Goal: Task Accomplishment & Management: Complete application form

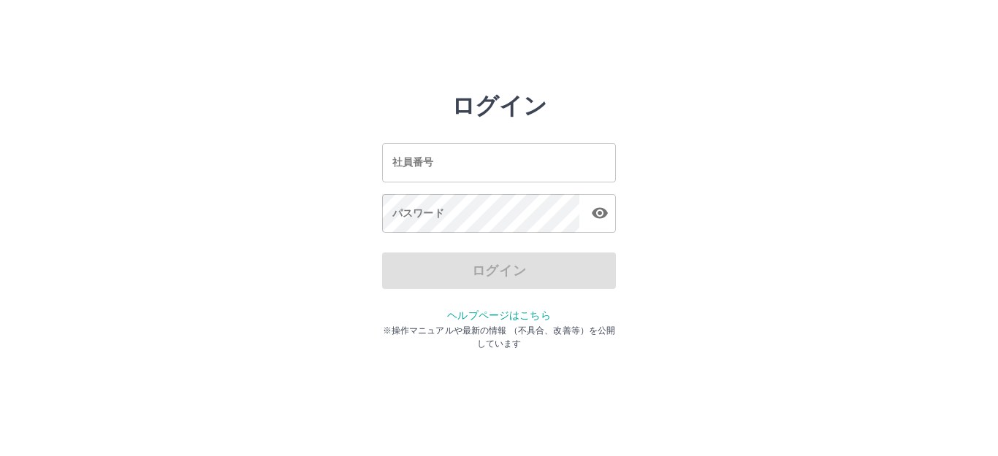
click at [409, 161] on input "社員番号" at bounding box center [499, 162] width 234 height 39
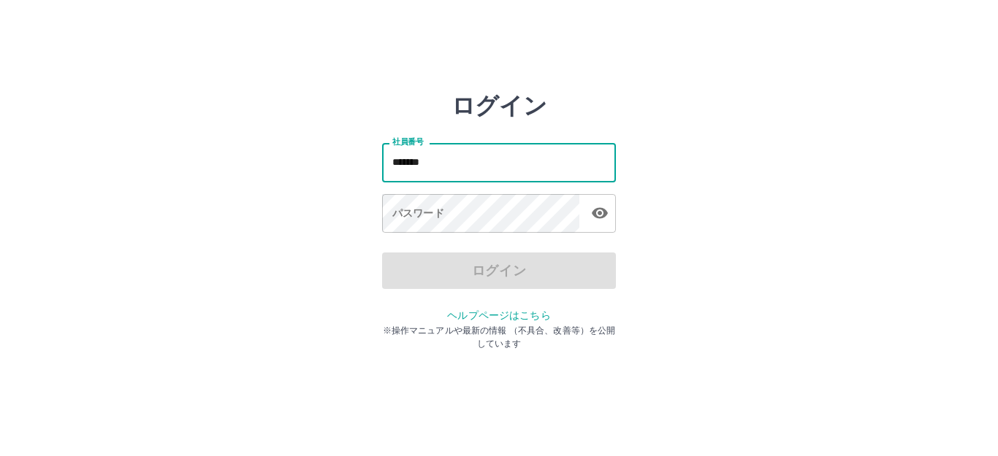
type input "*******"
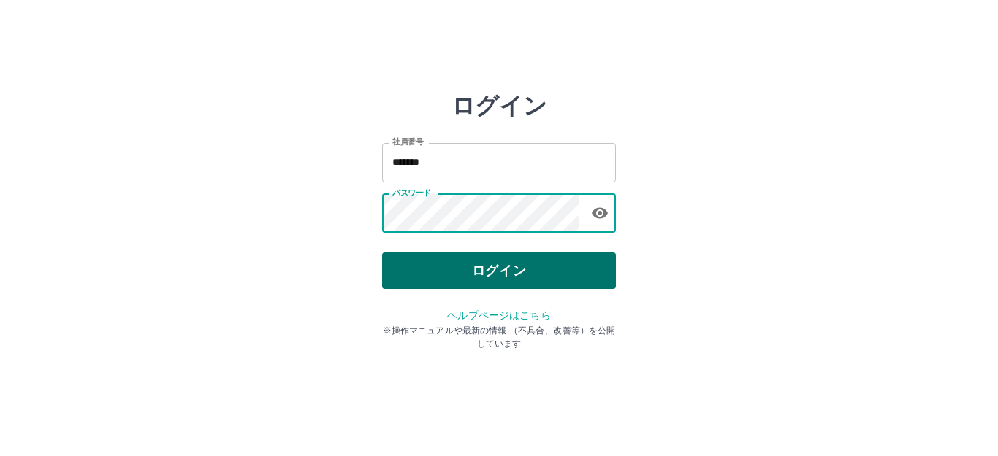
click at [473, 274] on button "ログイン" at bounding box center [499, 271] width 234 height 37
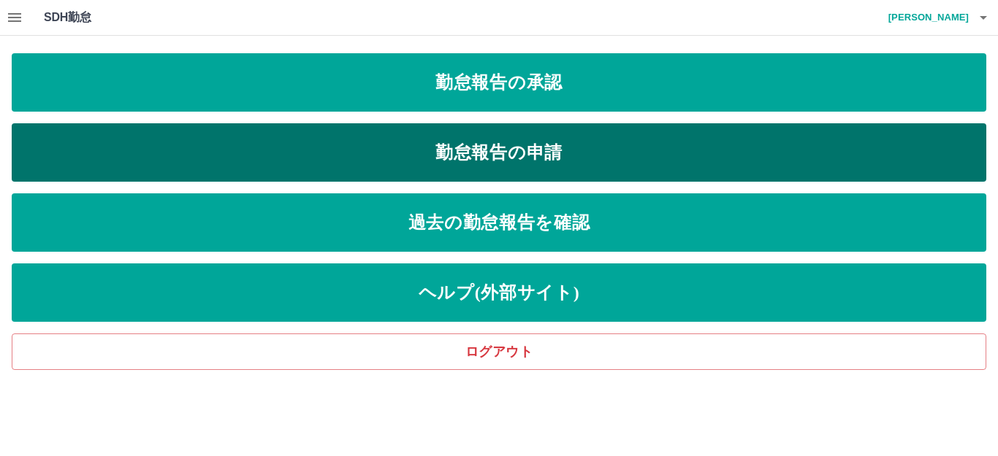
click at [489, 158] on link "勤怠報告の申請" at bounding box center [499, 152] width 974 height 58
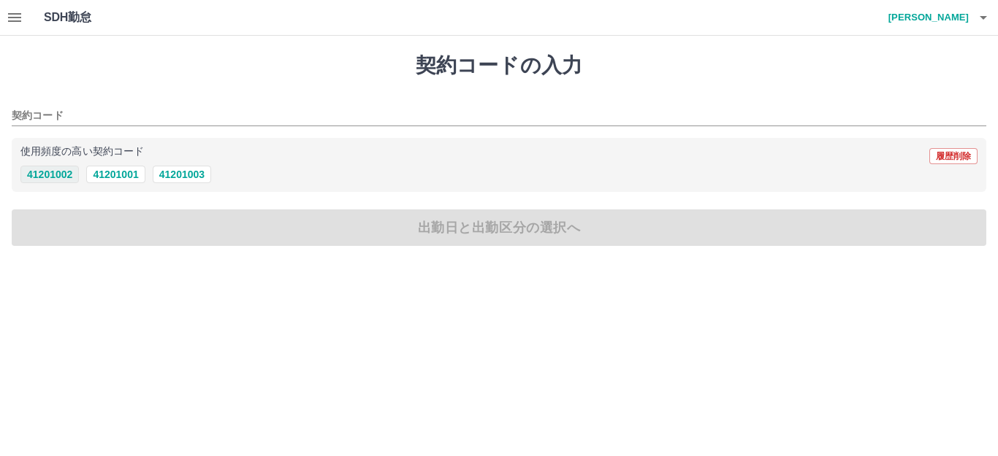
click at [61, 175] on button "41201002" at bounding box center [49, 175] width 58 height 18
type input "********"
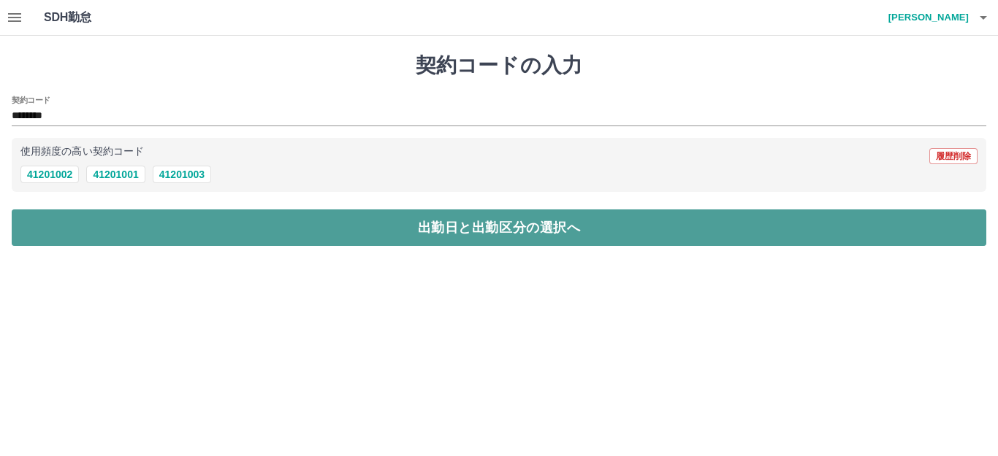
click at [88, 231] on button "出勤日と出勤区分の選択へ" at bounding box center [499, 228] width 974 height 37
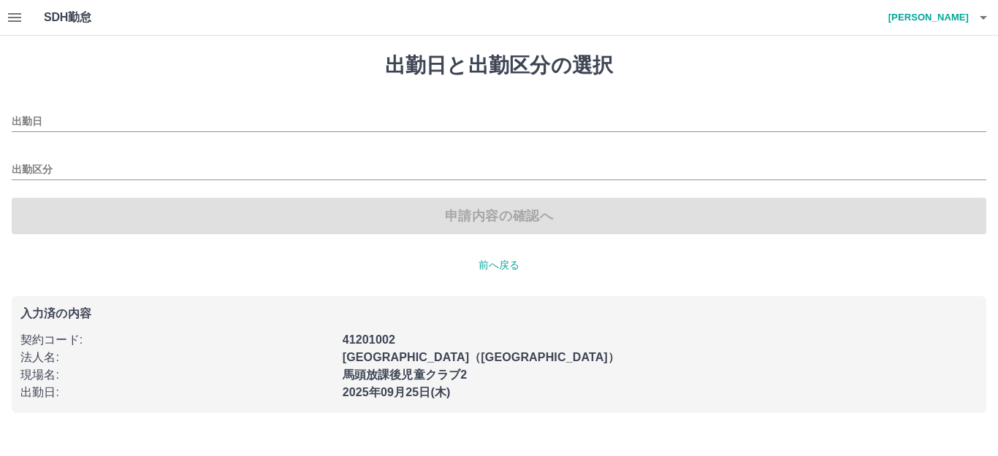
type input "**********"
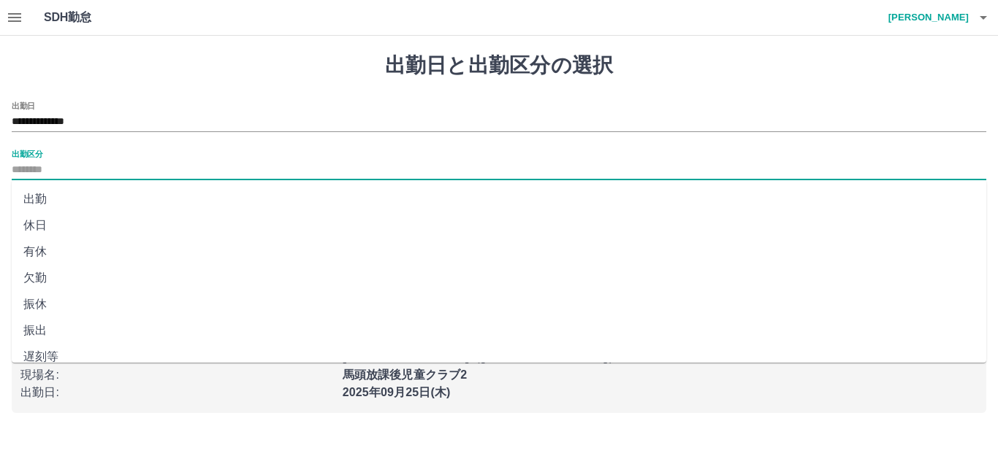
click at [54, 164] on input "出勤区分" at bounding box center [499, 170] width 974 height 18
click at [42, 198] on li "出勤" at bounding box center [499, 199] width 974 height 26
type input "**"
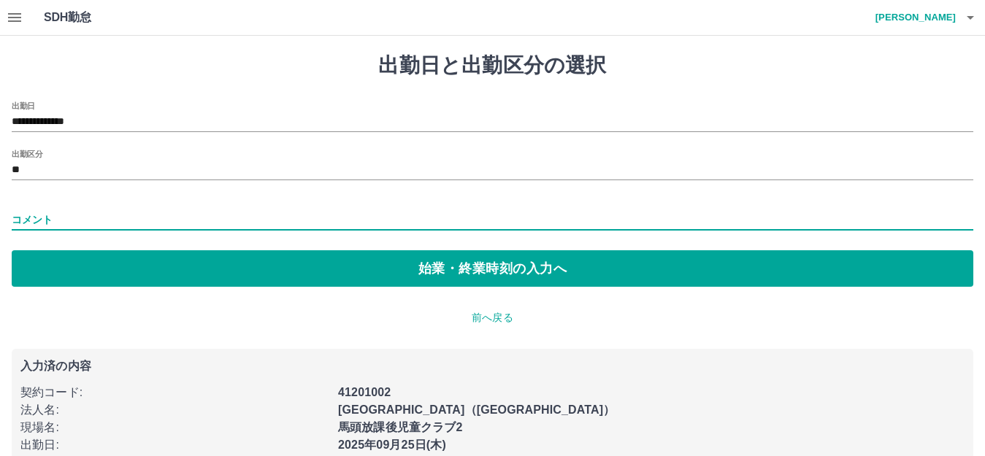
click at [53, 218] on input "コメント" at bounding box center [493, 220] width 962 height 21
type input "**********"
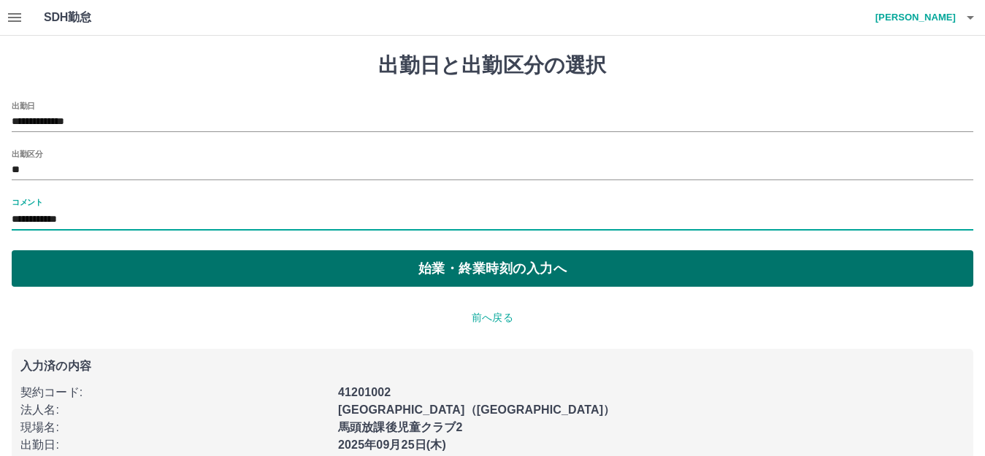
click at [167, 268] on button "始業・終業時刻の入力へ" at bounding box center [493, 269] width 962 height 37
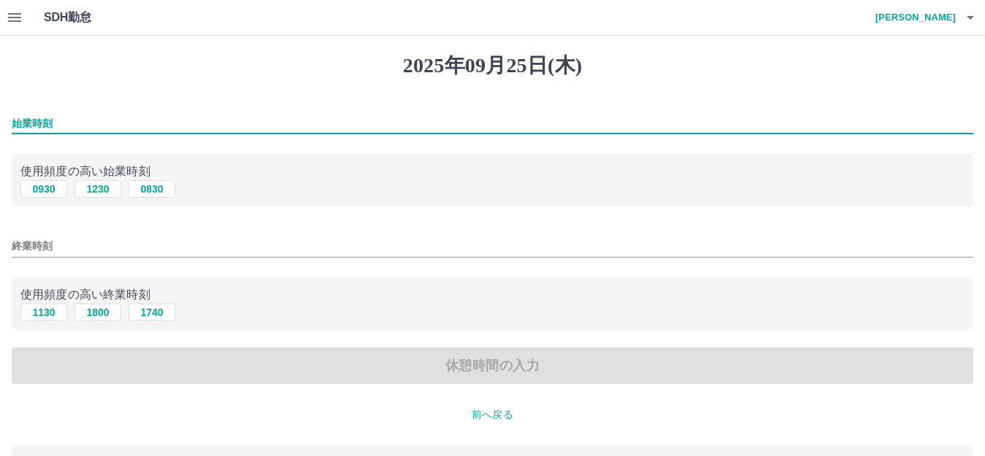
click at [100, 122] on input "始業時刻" at bounding box center [493, 123] width 962 height 21
type input "****"
click at [88, 313] on button "1800" at bounding box center [98, 313] width 47 height 18
type input "****"
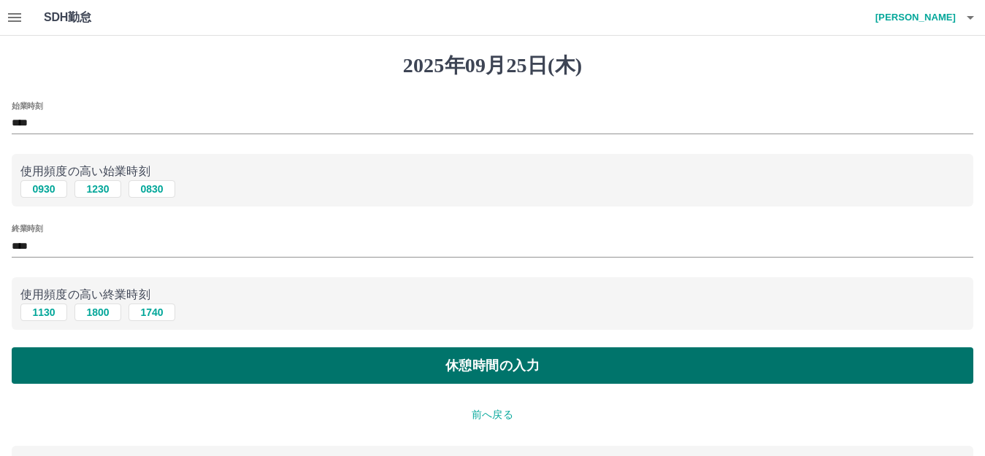
click at [137, 363] on button "休憩時間の入力" at bounding box center [493, 366] width 962 height 37
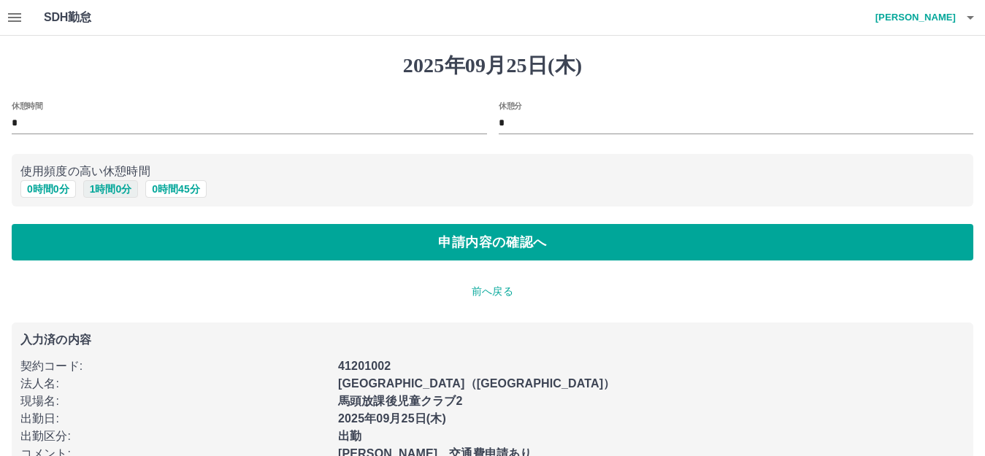
click at [98, 188] on button "1 時間 0 分" at bounding box center [111, 189] width 56 height 18
type input "*"
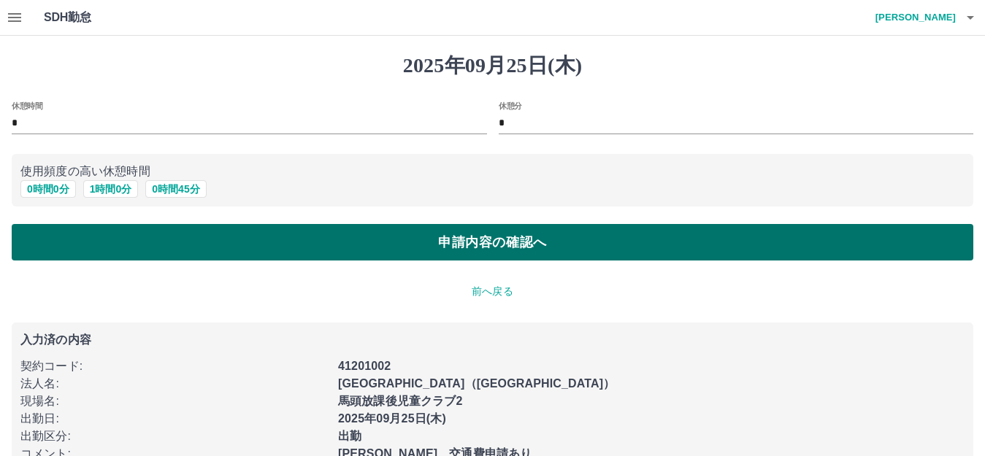
click at [102, 237] on button "申請内容の確認へ" at bounding box center [493, 242] width 962 height 37
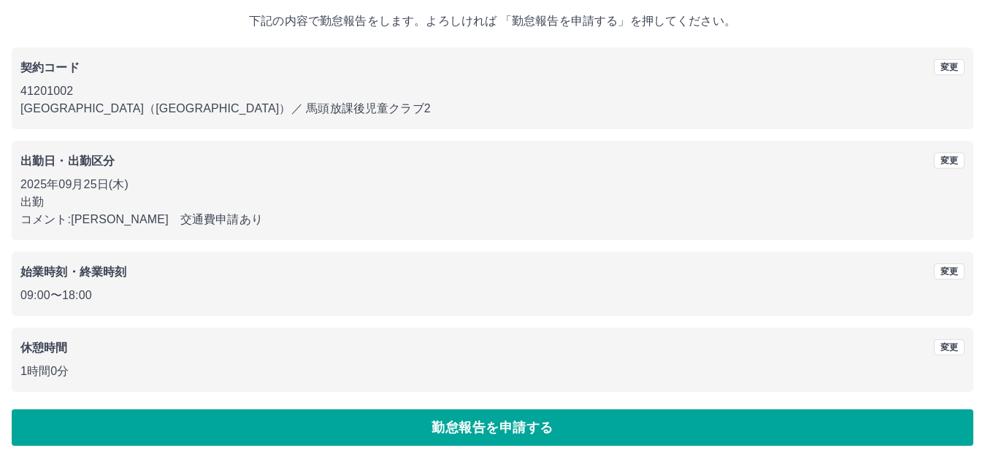
scroll to position [91, 0]
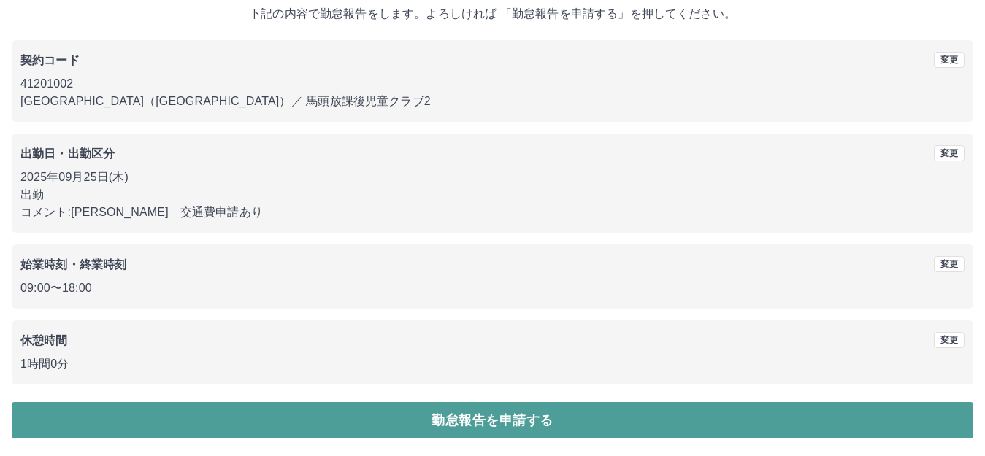
click at [389, 419] on button "勤怠報告を申請する" at bounding box center [493, 420] width 962 height 37
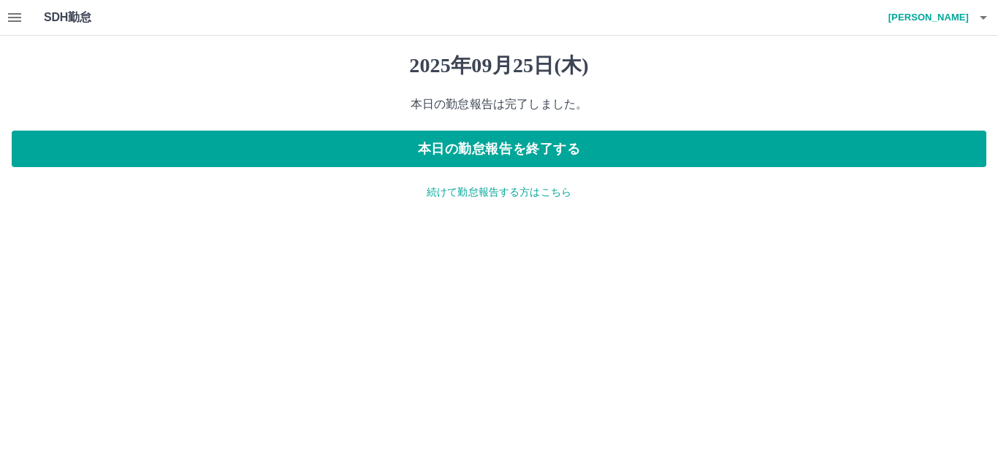
click at [476, 195] on p "続けて勤怠報告する方はこちら" at bounding box center [499, 192] width 974 height 15
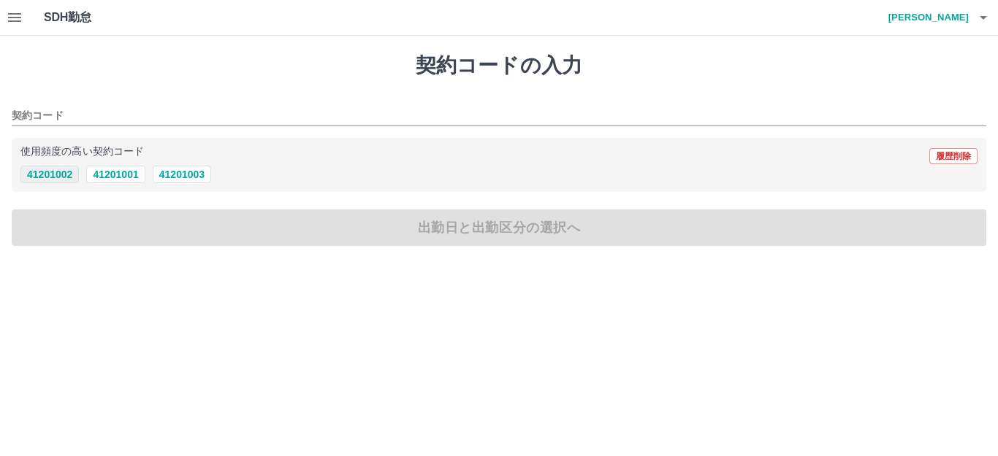
click at [64, 174] on button "41201002" at bounding box center [49, 175] width 58 height 18
type input "********"
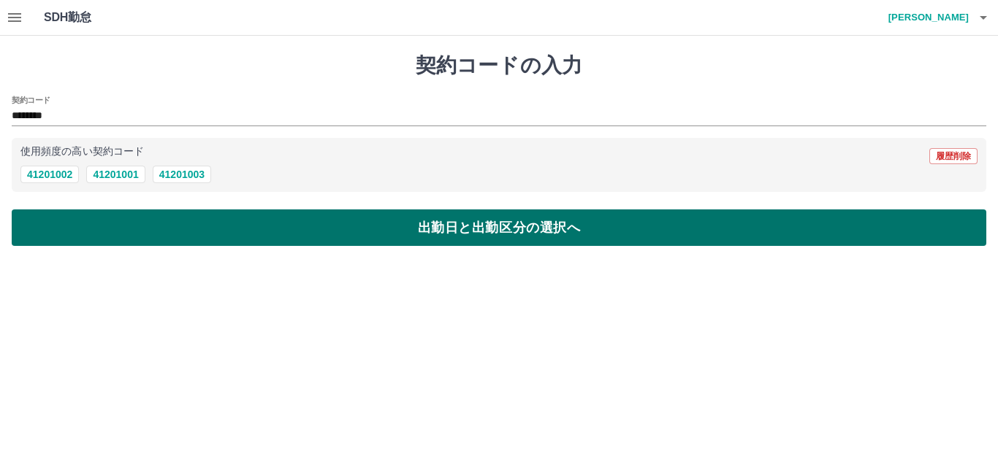
click at [96, 215] on button "出勤日と出勤区分の選択へ" at bounding box center [499, 228] width 974 height 37
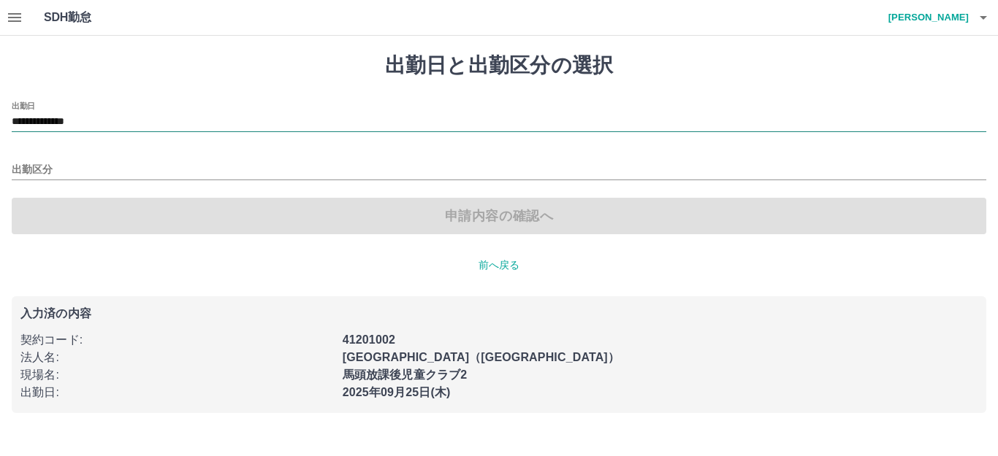
click at [112, 120] on input "**********" at bounding box center [499, 122] width 974 height 18
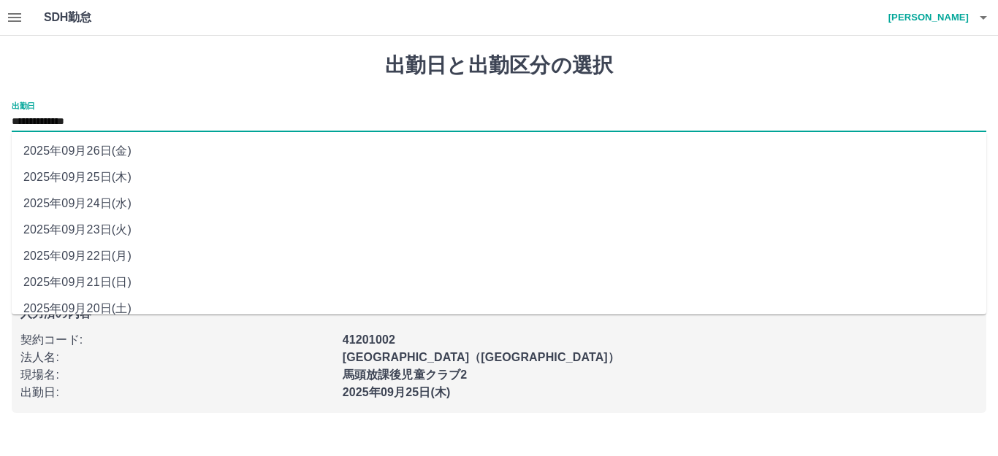
click at [121, 145] on li "2025年09月26日(金)" at bounding box center [499, 151] width 974 height 26
type input "**********"
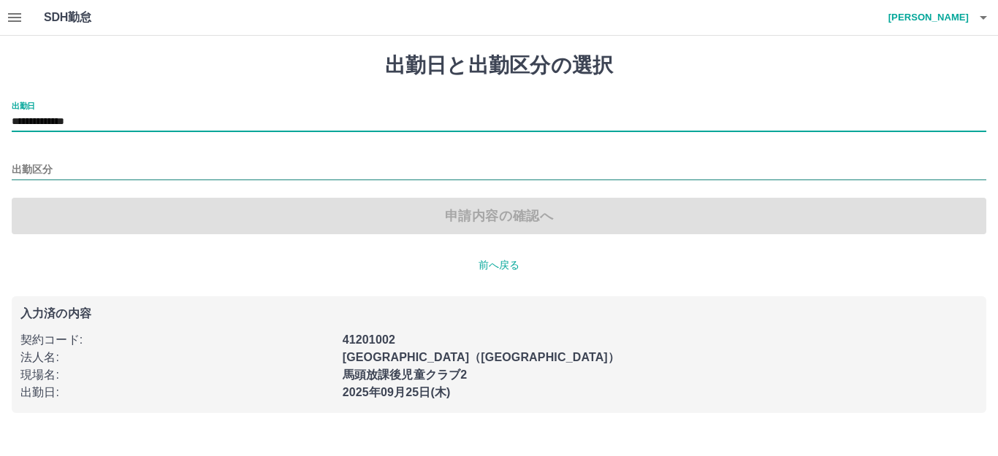
click at [71, 170] on input "出勤区分" at bounding box center [499, 170] width 974 height 18
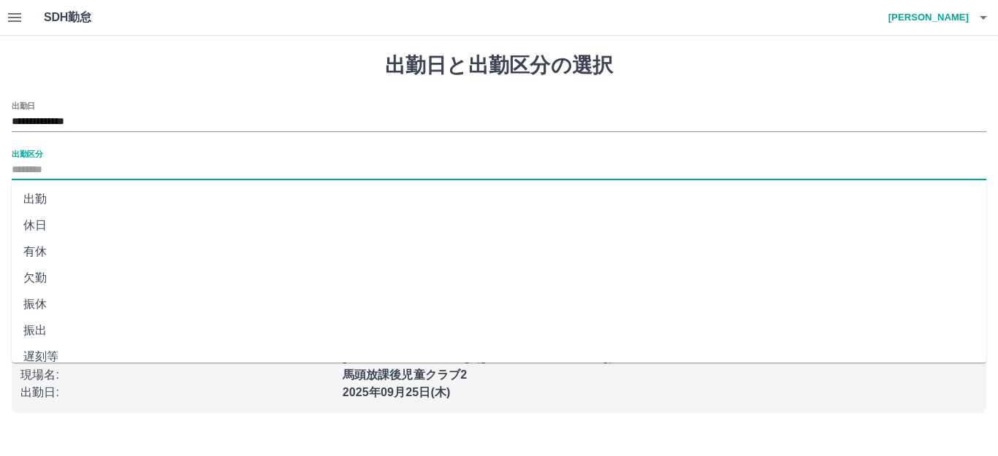
click at [46, 227] on li "休日" at bounding box center [499, 226] width 974 height 26
type input "**"
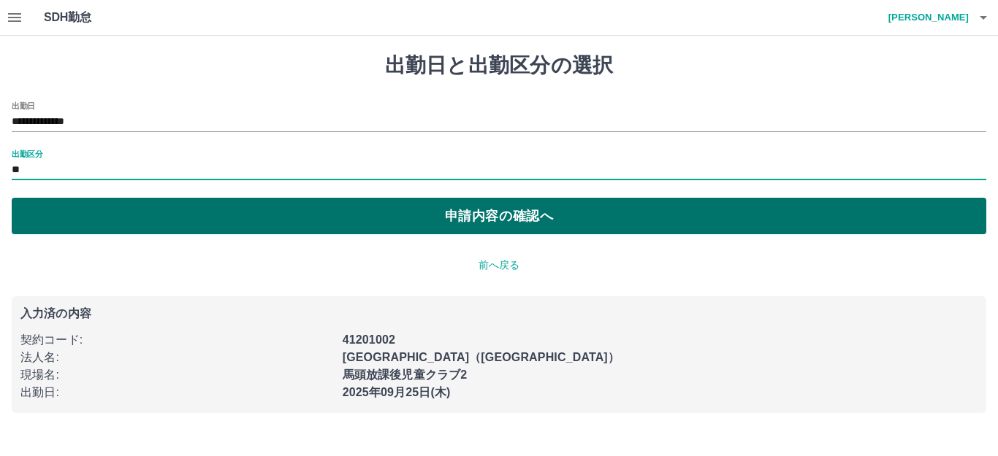
click at [116, 213] on button "申請内容の確認へ" at bounding box center [499, 216] width 974 height 37
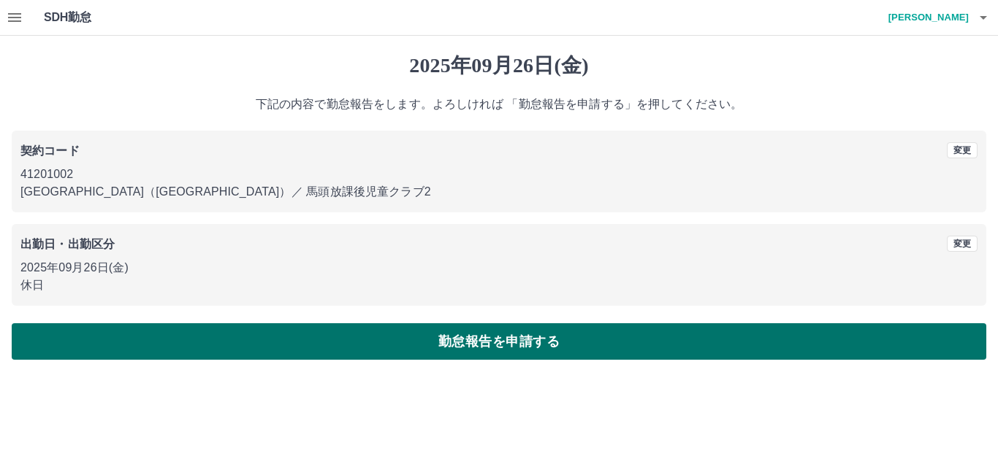
click at [323, 351] on button "勤怠報告を申請する" at bounding box center [499, 342] width 974 height 37
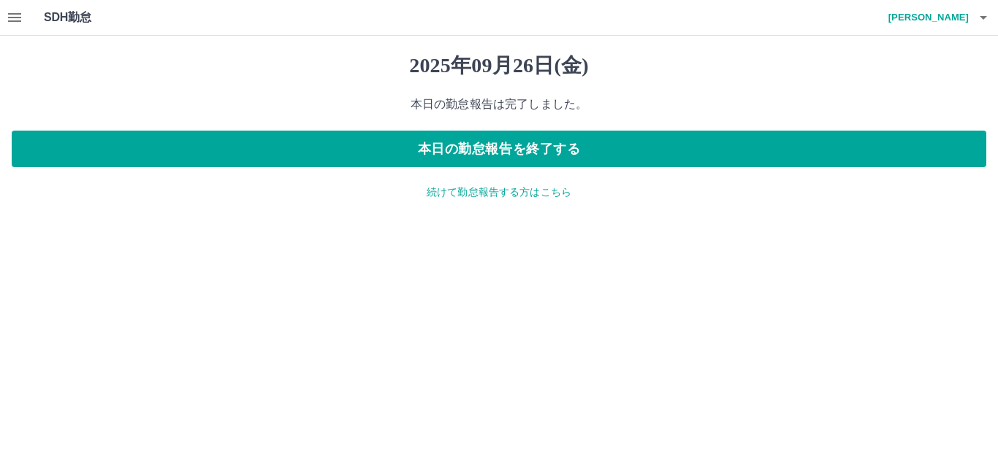
click at [506, 196] on p "続けて勤怠報告する方はこちら" at bounding box center [499, 192] width 974 height 15
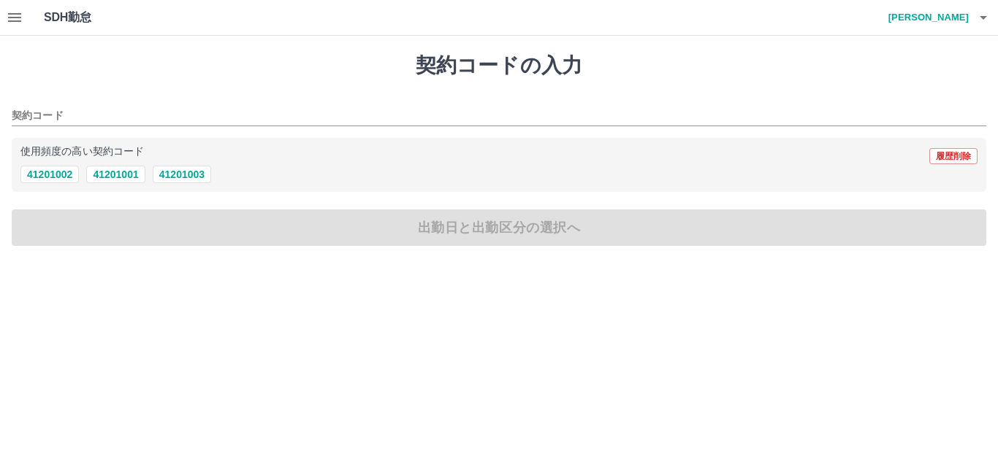
click at [987, 15] on icon "button" at bounding box center [983, 18] width 18 height 18
click at [928, 106] on li "ログアウト" at bounding box center [921, 106] width 129 height 26
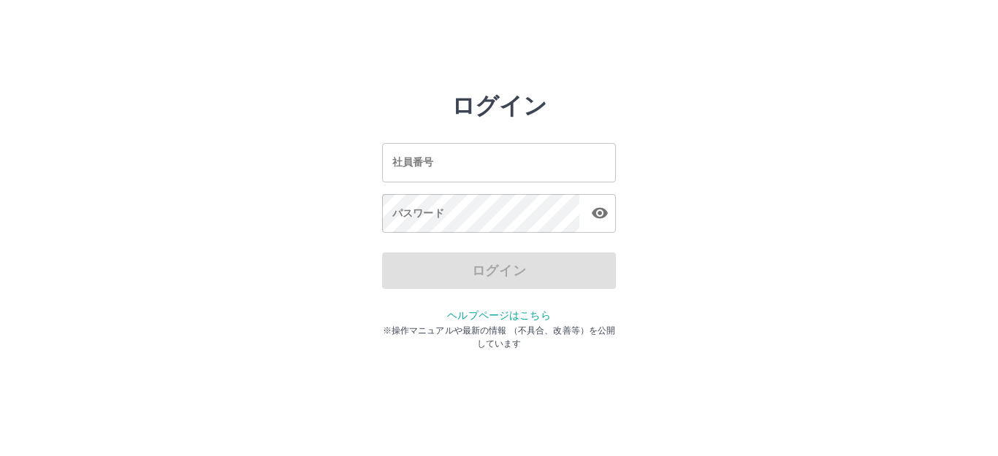
click at [525, 168] on input "社員番号" at bounding box center [499, 162] width 234 height 39
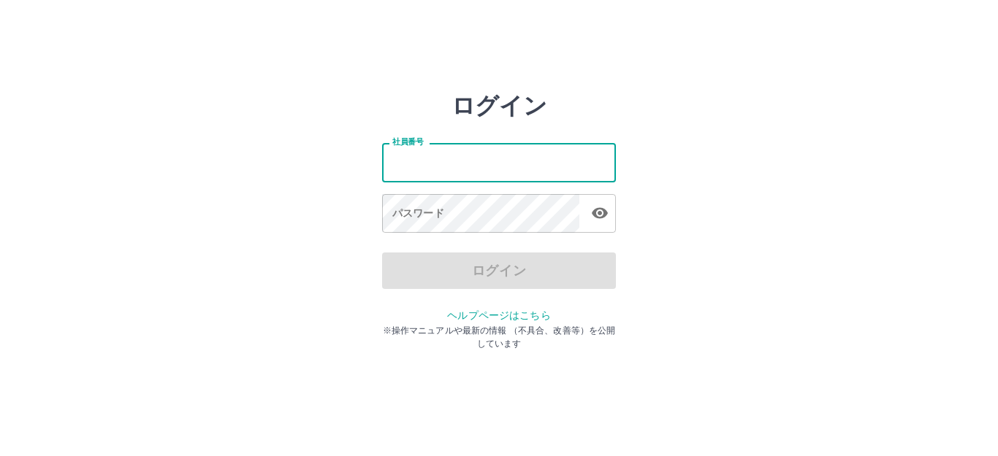
type input "*******"
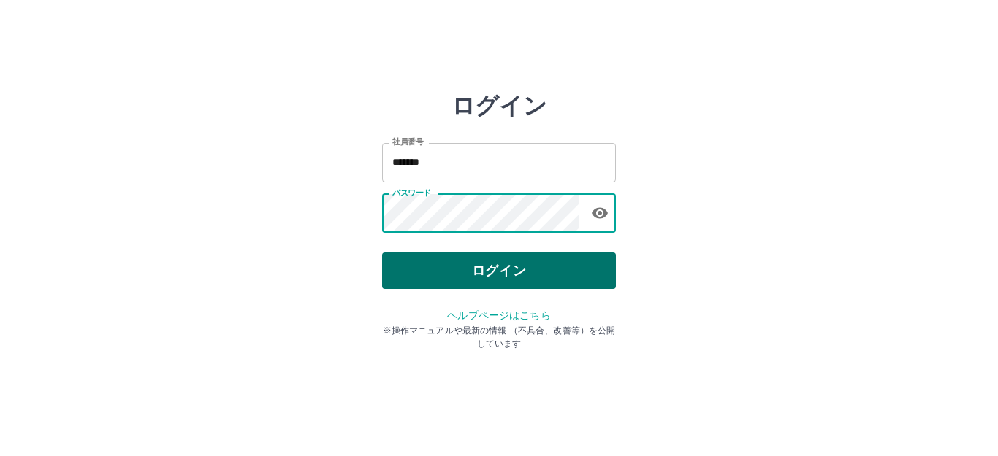
click at [474, 272] on button "ログイン" at bounding box center [499, 271] width 234 height 37
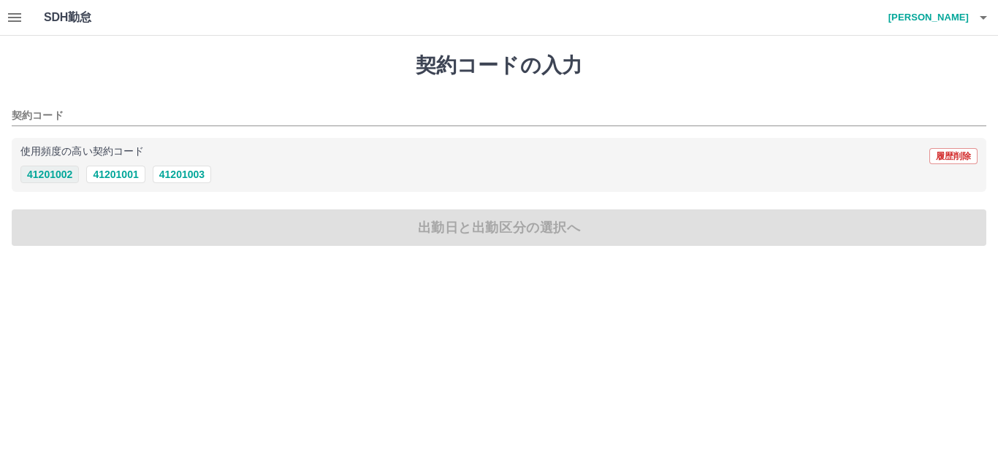
click at [62, 172] on button "41201002" at bounding box center [49, 175] width 58 height 18
type input "********"
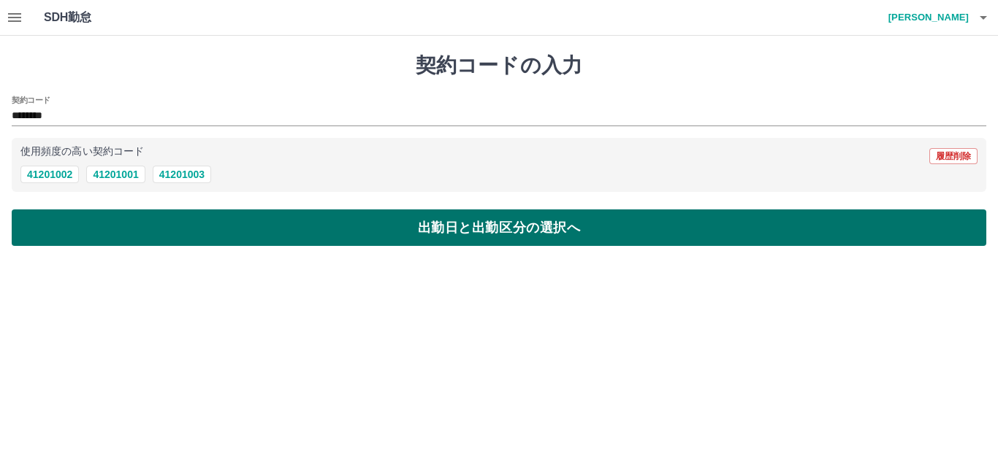
click at [91, 214] on button "出勤日と出勤区分の選択へ" at bounding box center [499, 228] width 974 height 37
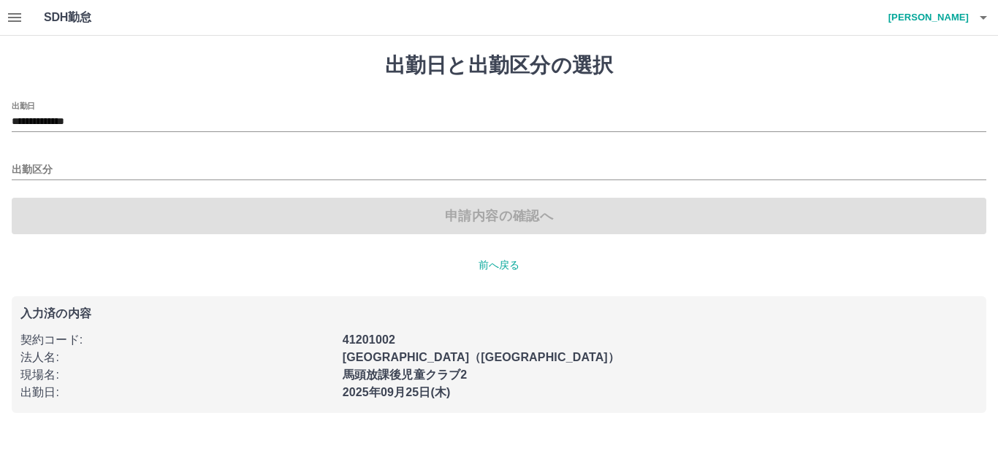
click at [76, 158] on div "出勤区分" at bounding box center [499, 165] width 974 height 31
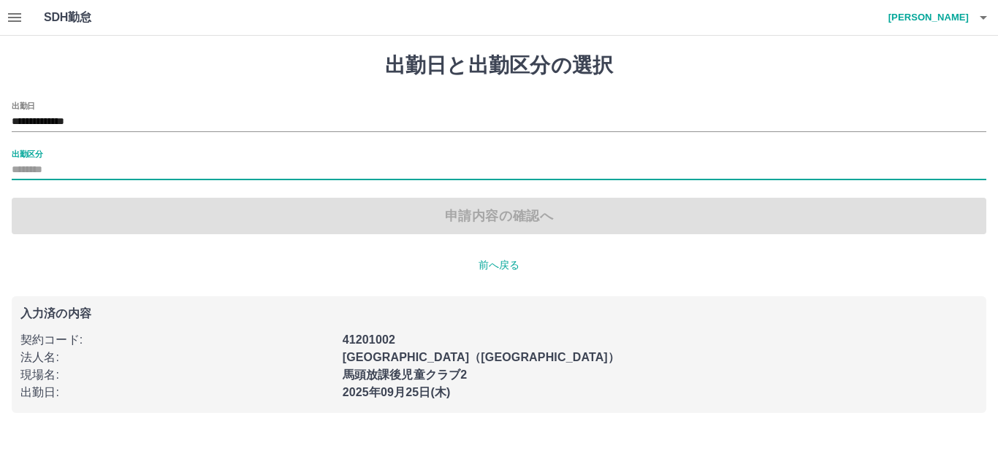
click at [55, 164] on input "出勤区分" at bounding box center [499, 170] width 974 height 18
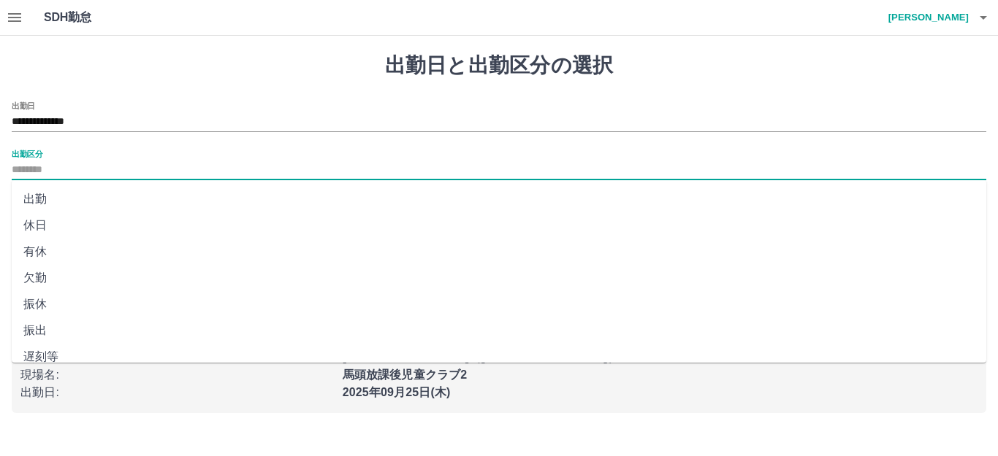
click at [43, 190] on li "出勤" at bounding box center [499, 199] width 974 height 26
type input "**"
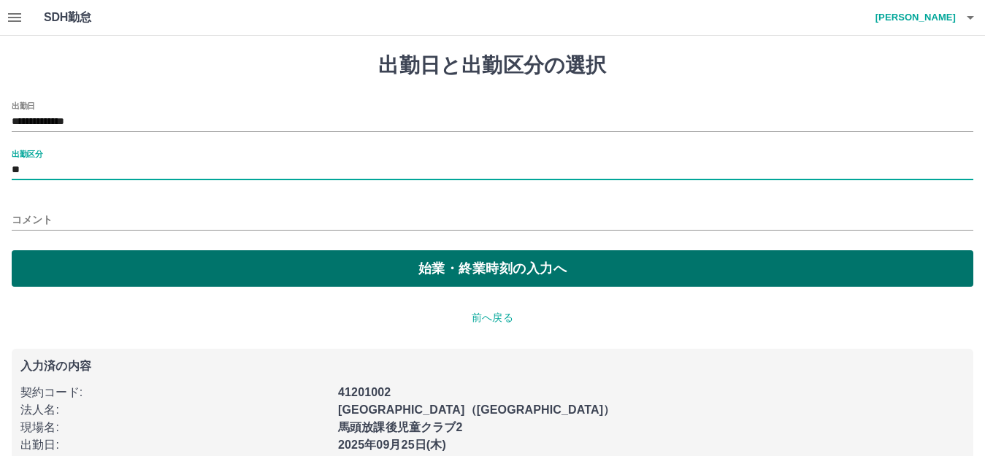
click at [85, 268] on button "始業・終業時刻の入力へ" at bounding box center [493, 269] width 962 height 37
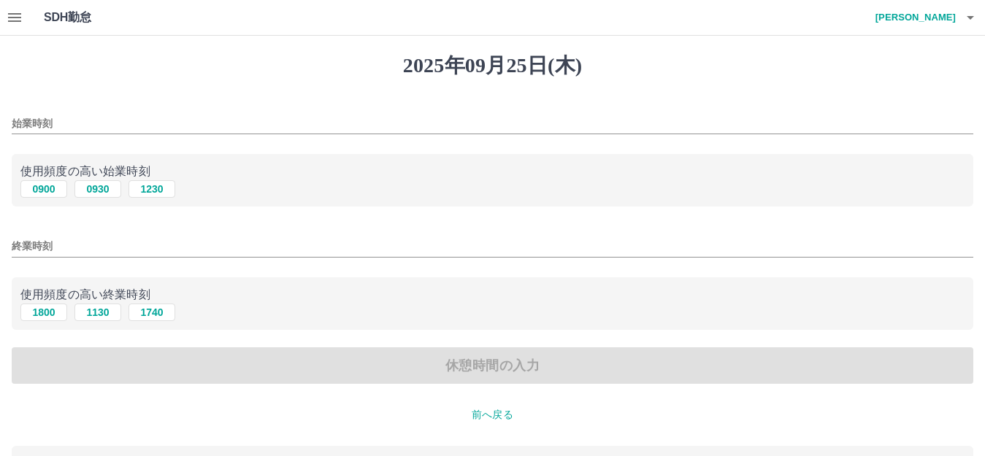
click at [32, 126] on input "始業時刻" at bounding box center [493, 123] width 962 height 21
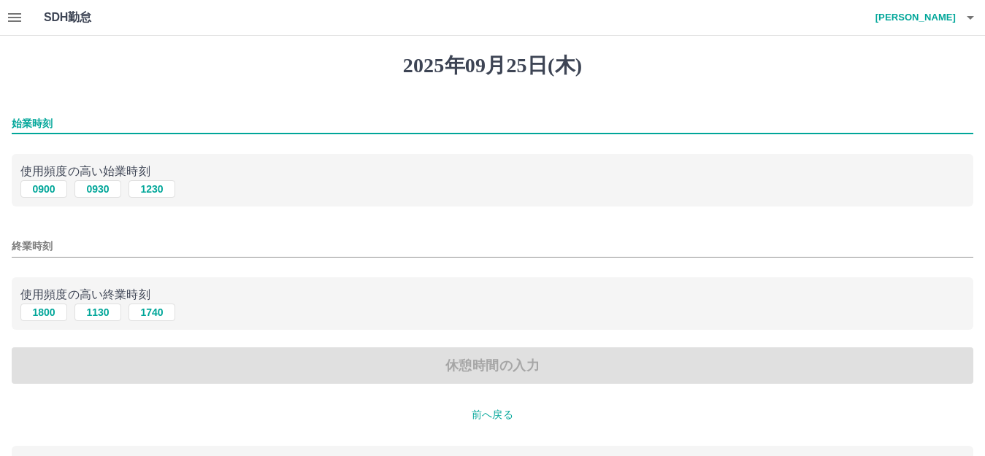
type input "****"
click at [54, 244] on input "終業時刻" at bounding box center [493, 246] width 962 height 21
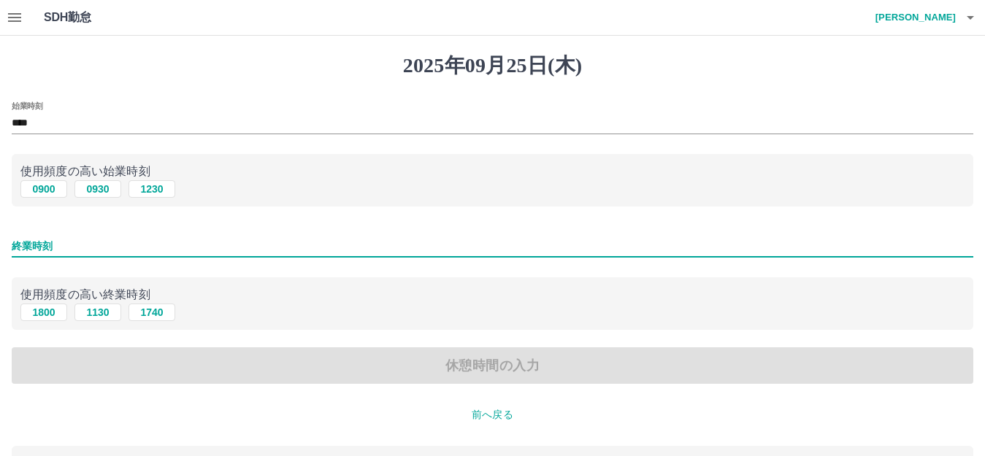
type input "****"
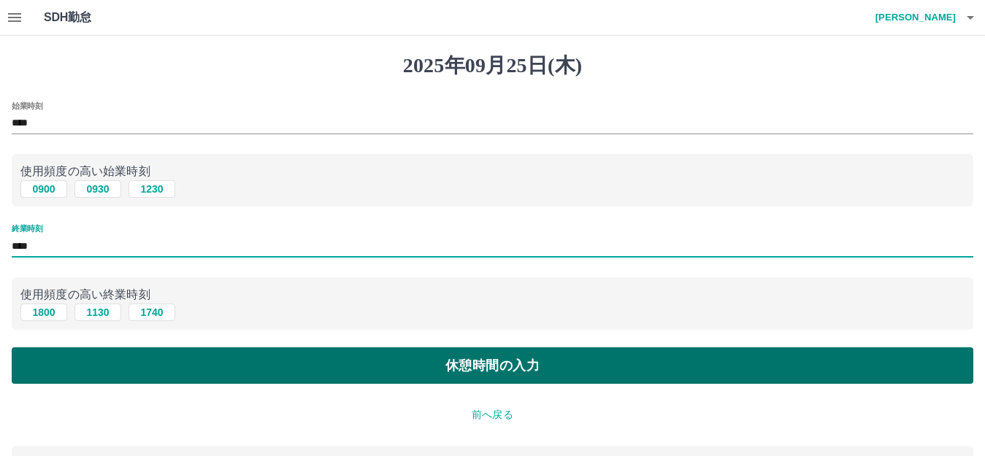
click at [181, 381] on button "休憩時間の入力" at bounding box center [493, 366] width 962 height 37
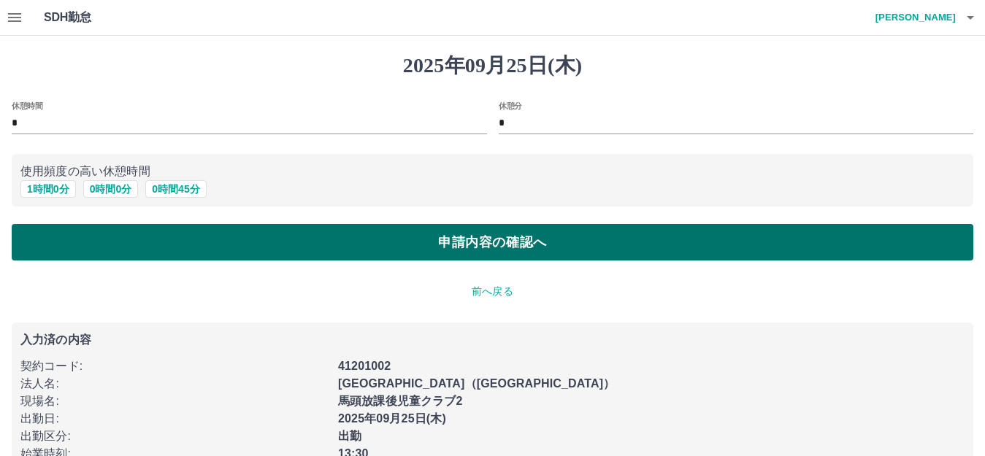
click at [225, 242] on button "申請内容の確認へ" at bounding box center [493, 242] width 962 height 37
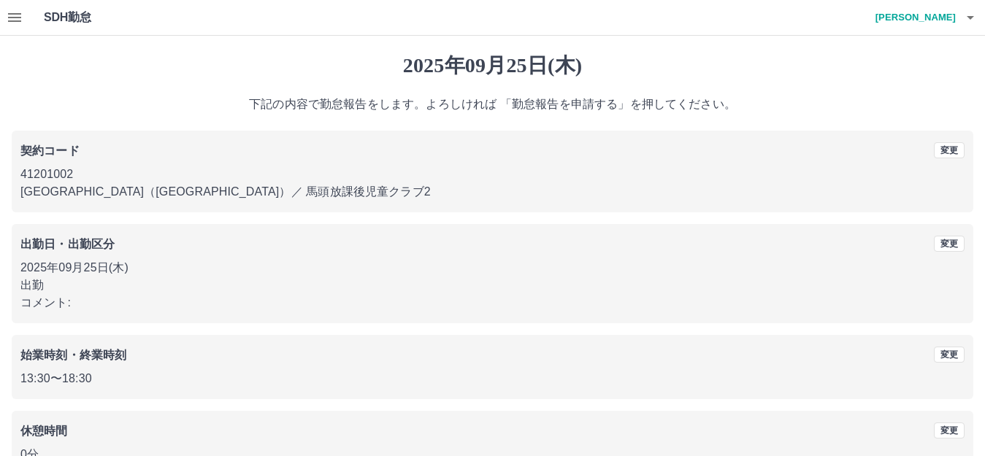
scroll to position [91, 0]
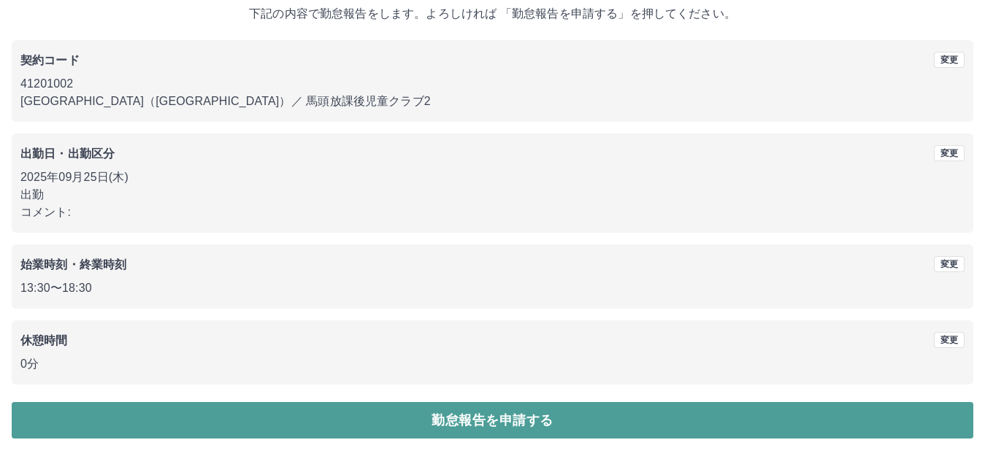
click at [458, 416] on button "勤怠報告を申請する" at bounding box center [493, 420] width 962 height 37
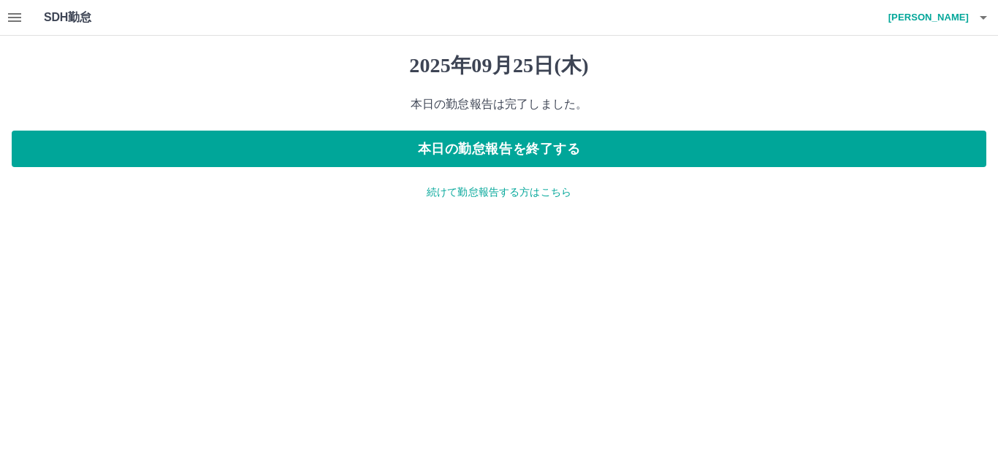
click at [497, 198] on p "続けて勤怠報告する方はこちら" at bounding box center [499, 192] width 974 height 15
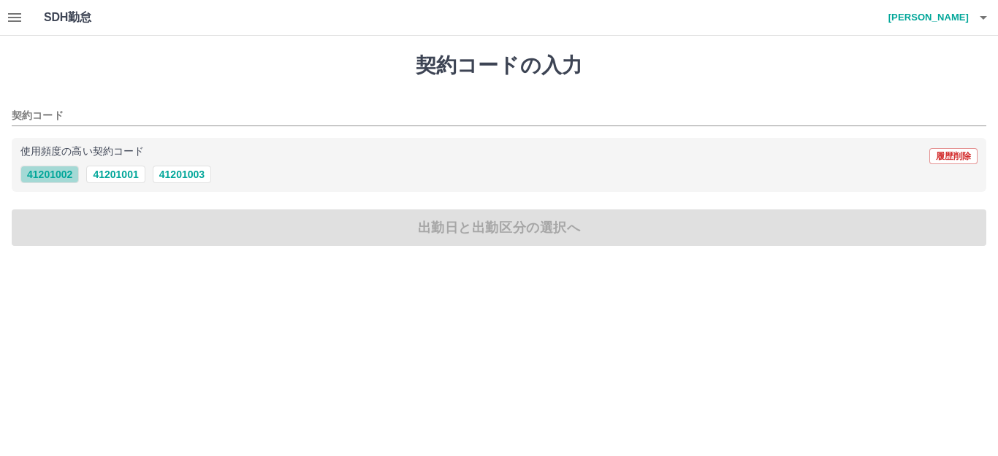
click at [60, 172] on button "41201002" at bounding box center [49, 175] width 58 height 18
type input "********"
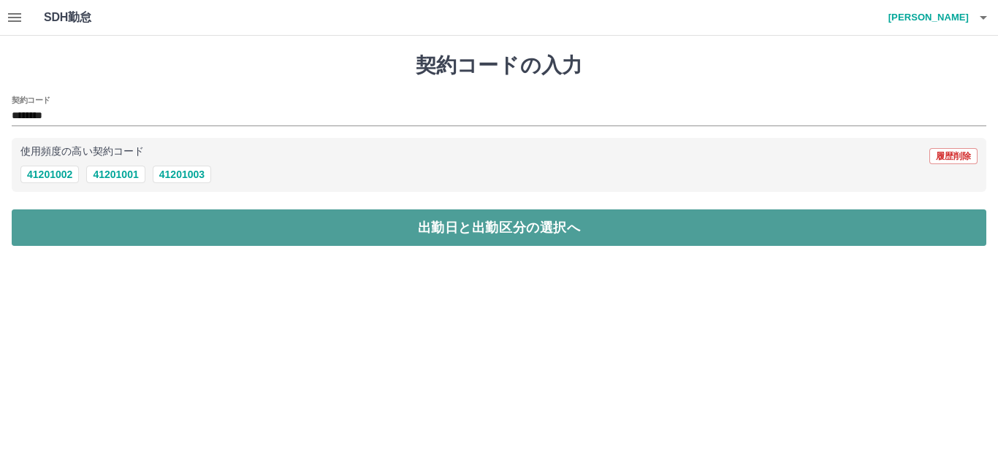
click at [114, 233] on button "出勤日と出勤区分の選択へ" at bounding box center [499, 228] width 974 height 37
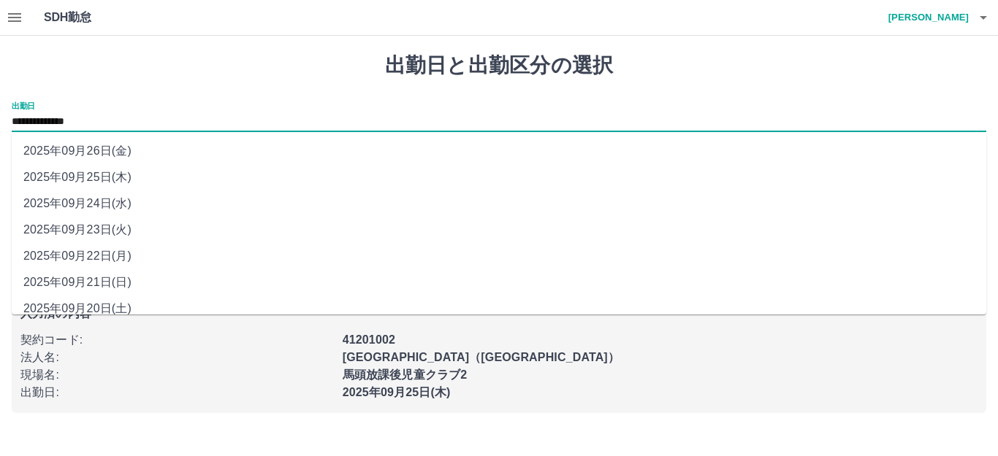
click at [86, 116] on input "**********" at bounding box center [499, 122] width 974 height 18
click at [115, 196] on li "2025年09月24日(水)" at bounding box center [499, 204] width 974 height 26
type input "**********"
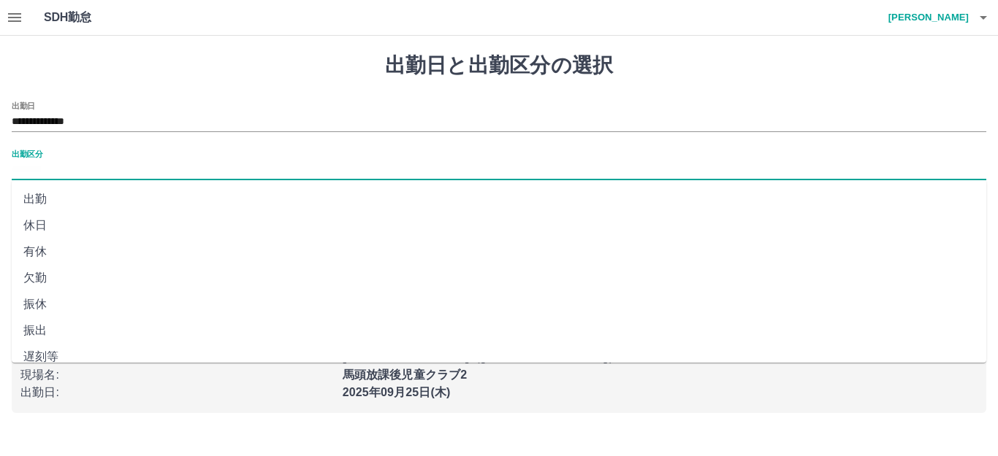
click at [140, 169] on input "出勤区分" at bounding box center [499, 170] width 974 height 18
click at [77, 227] on li "休日" at bounding box center [499, 226] width 974 height 26
type input "**"
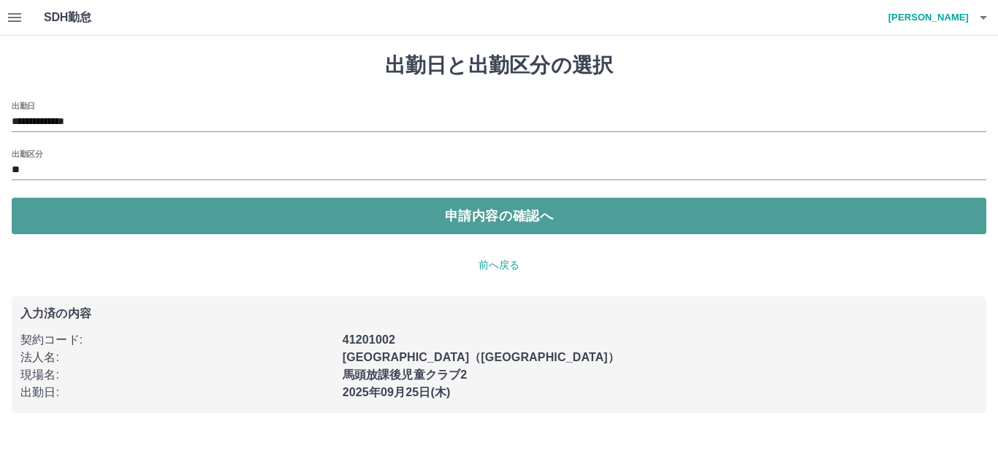
click at [194, 226] on button "申請内容の確認へ" at bounding box center [499, 216] width 974 height 37
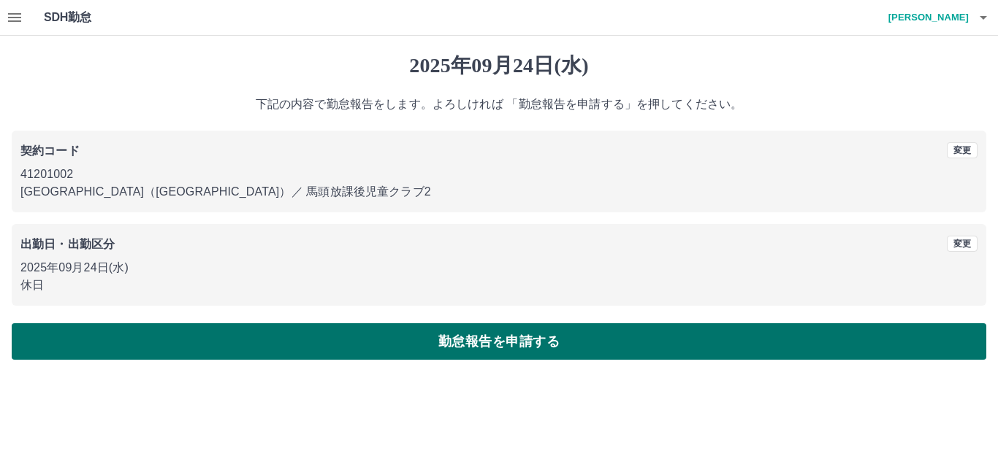
click at [358, 336] on button "勤怠報告を申請する" at bounding box center [499, 342] width 974 height 37
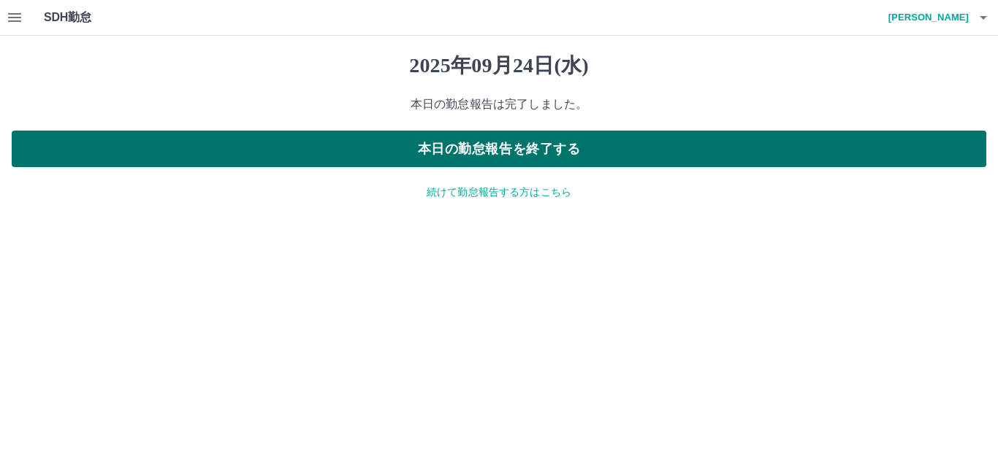
click at [486, 143] on button "本日の勤怠報告を終了する" at bounding box center [499, 149] width 974 height 37
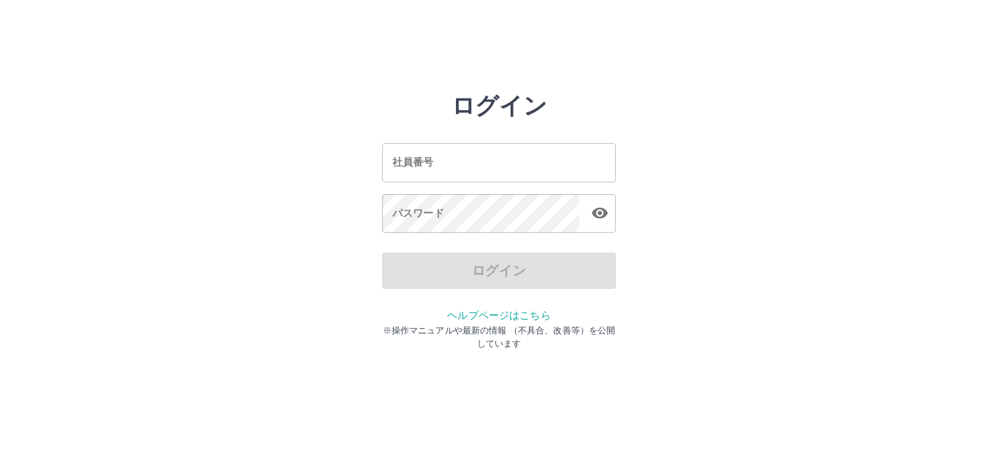
click at [447, 161] on input "社員番号" at bounding box center [499, 162] width 234 height 39
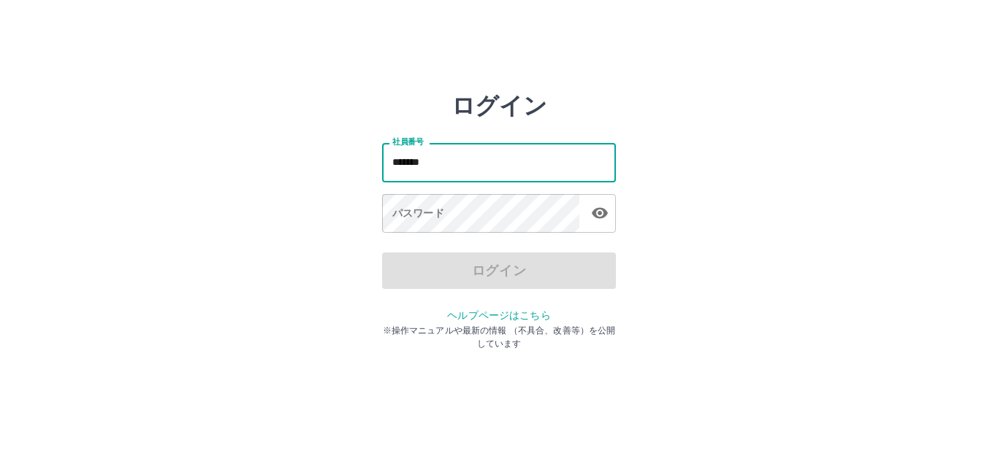
type input "*******"
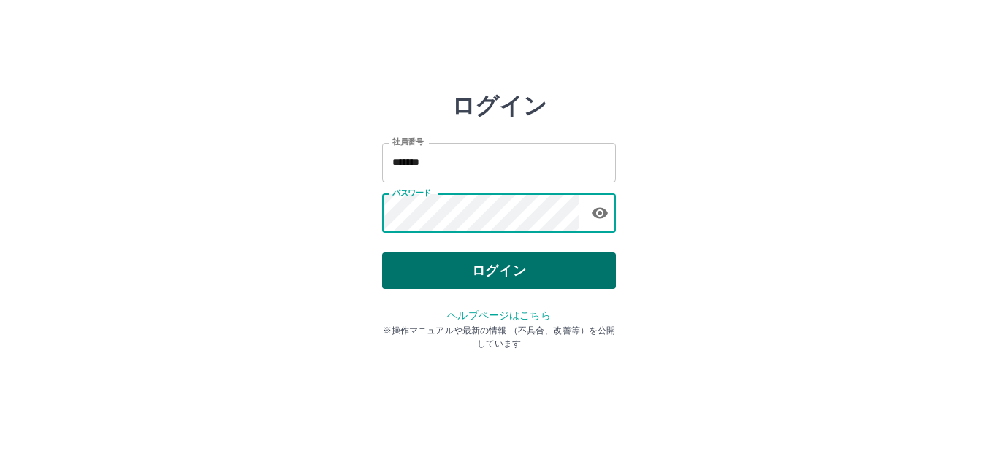
click at [446, 261] on button "ログイン" at bounding box center [499, 271] width 234 height 37
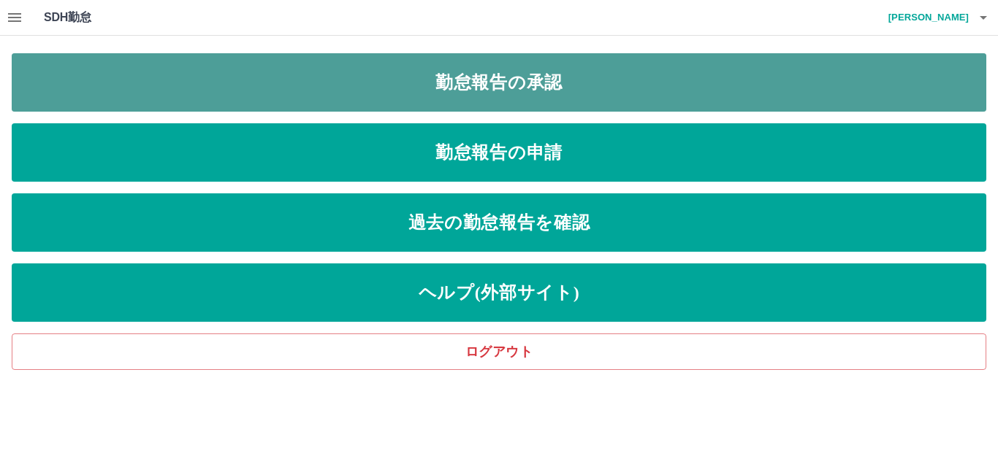
click at [498, 82] on link "勤怠報告の承認" at bounding box center [499, 82] width 974 height 58
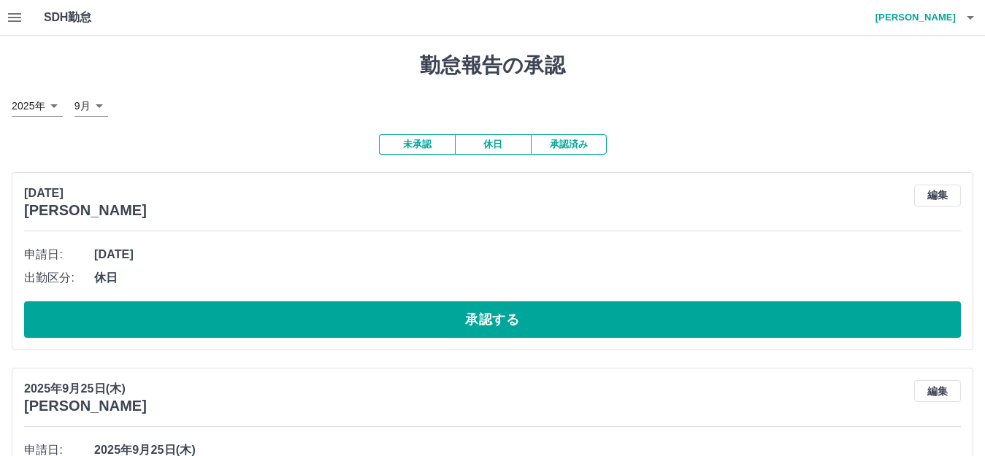
scroll to position [73, 0]
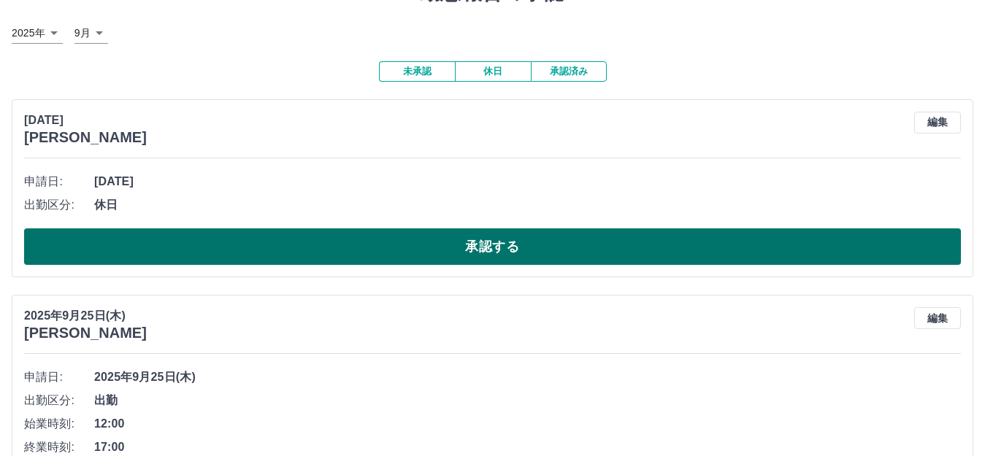
click at [267, 244] on button "承認する" at bounding box center [492, 247] width 937 height 37
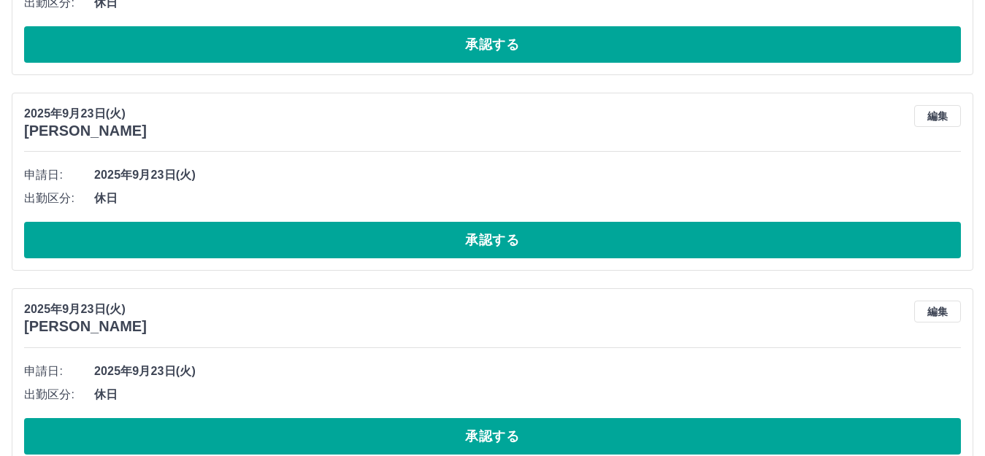
scroll to position [8137, 0]
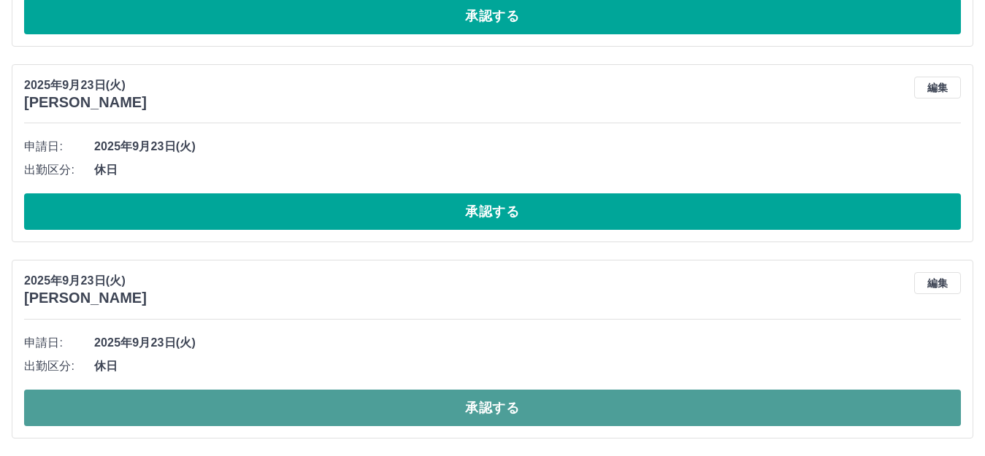
click at [419, 406] on button "承認する" at bounding box center [492, 408] width 937 height 37
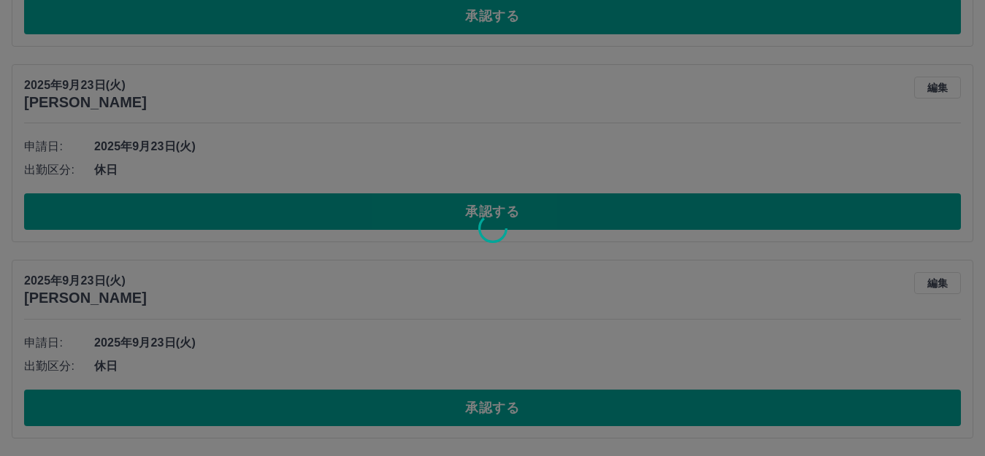
scroll to position [7941, 0]
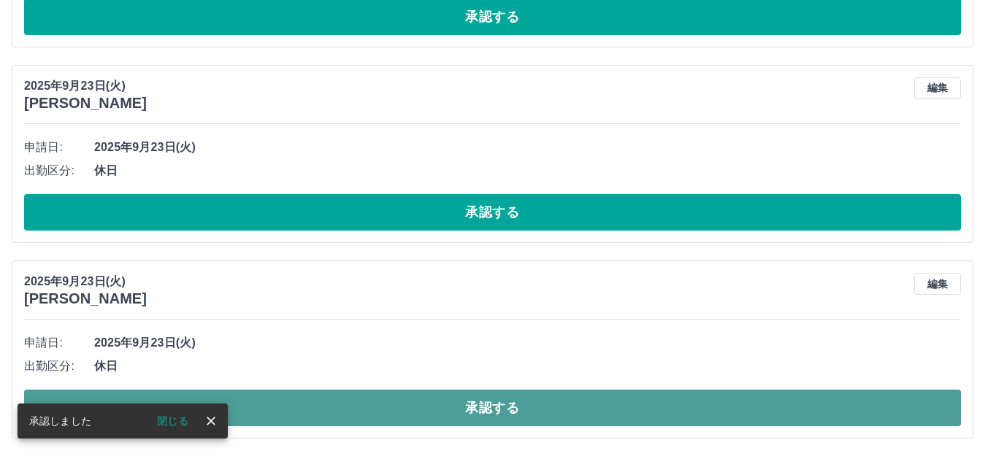
click at [468, 405] on button "承認する" at bounding box center [492, 408] width 937 height 37
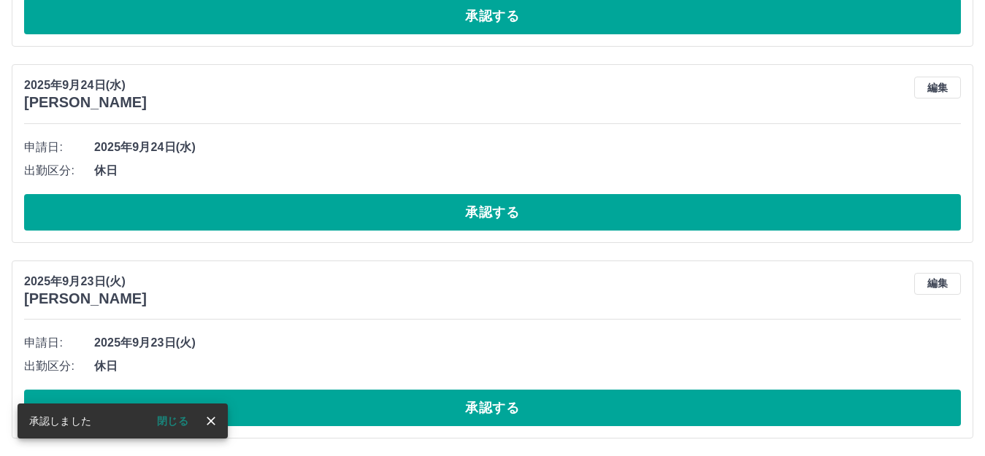
scroll to position [7745, 0]
click at [468, 405] on button "承認する" at bounding box center [492, 408] width 937 height 37
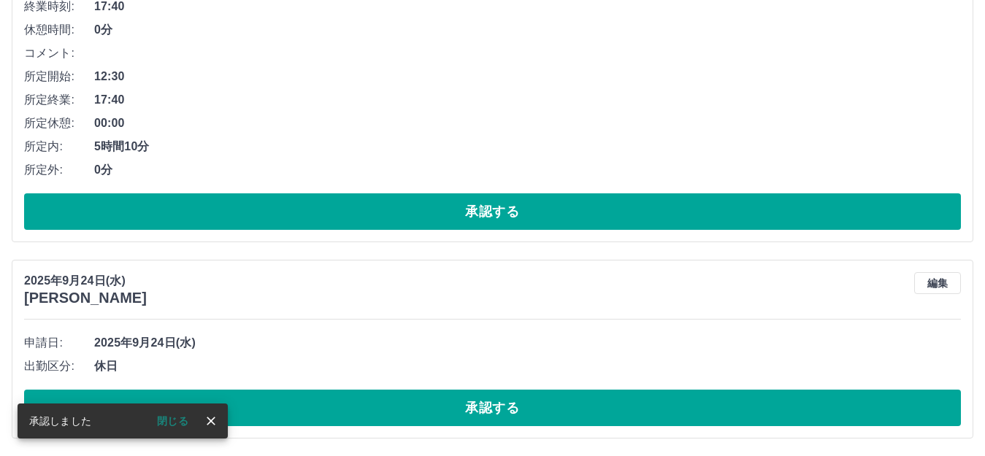
scroll to position [7549, 0]
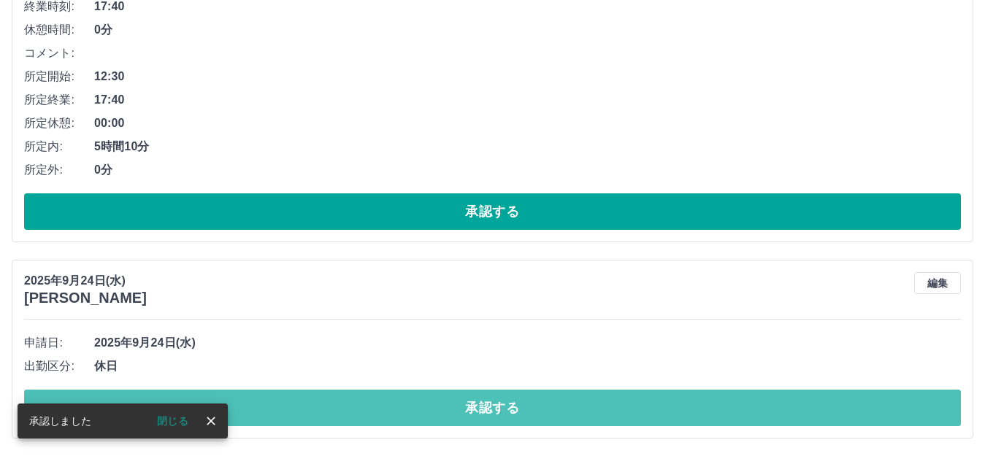
click at [468, 405] on button "承認する" at bounding box center [492, 408] width 937 height 37
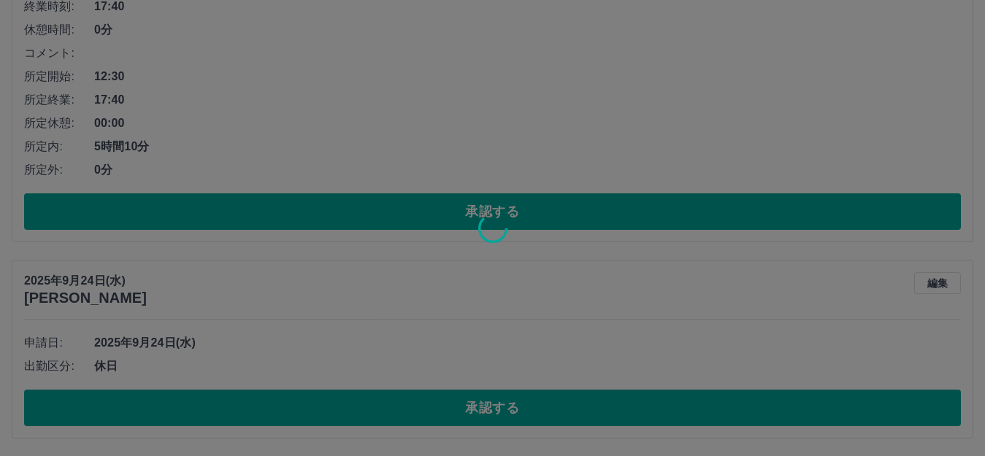
scroll to position [7353, 0]
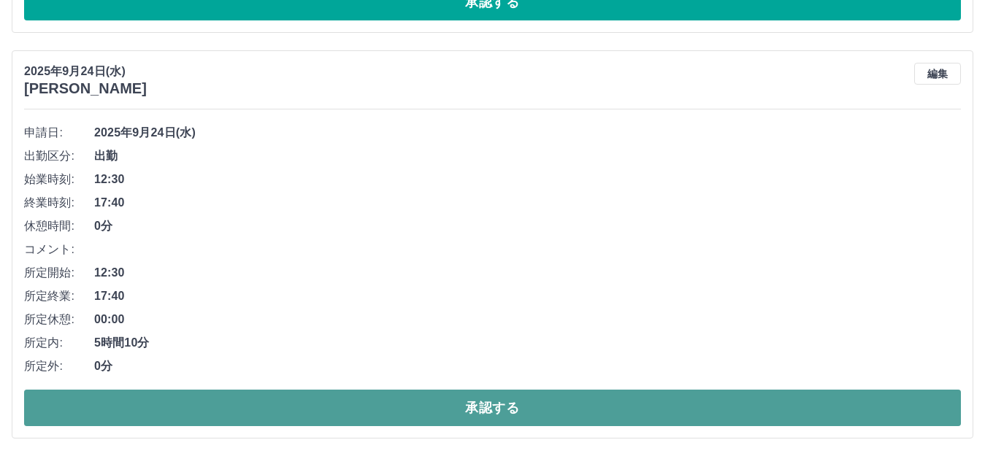
click at [473, 404] on button "承認する" at bounding box center [492, 408] width 937 height 37
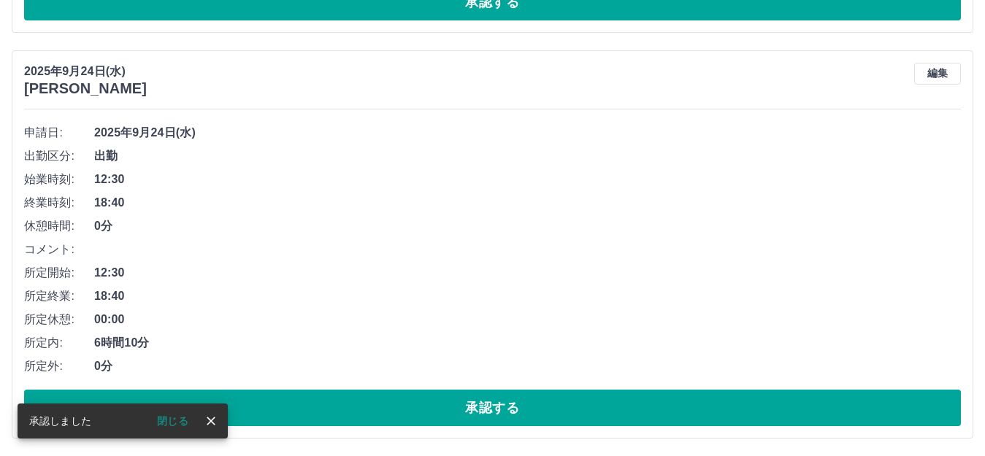
scroll to position [6947, 0]
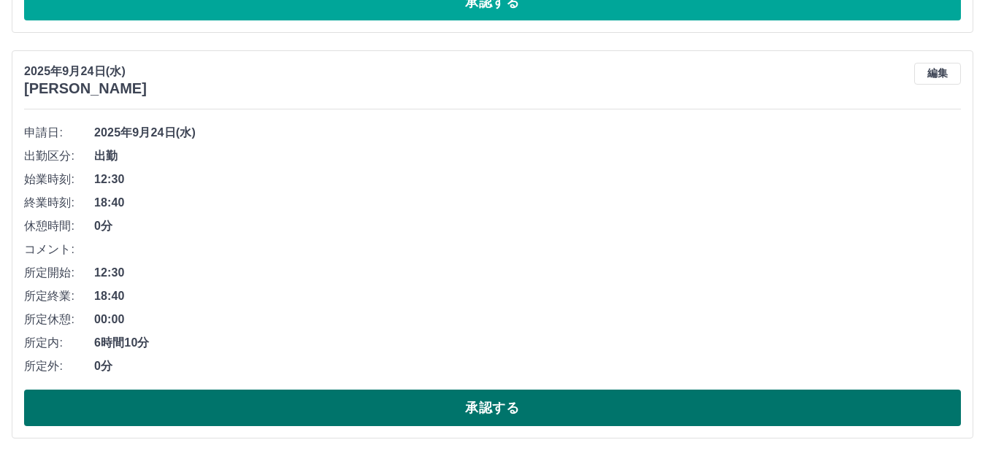
click at [472, 404] on button "承認する" at bounding box center [492, 408] width 937 height 37
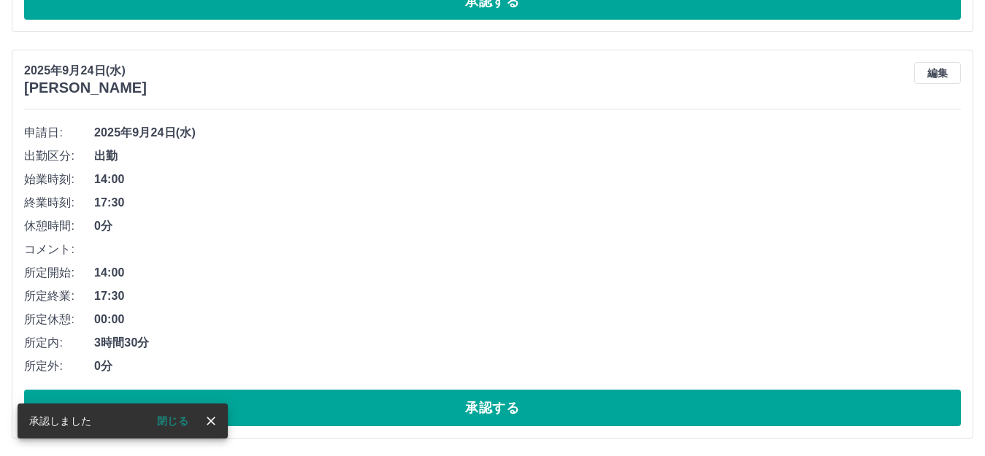
scroll to position [6541, 0]
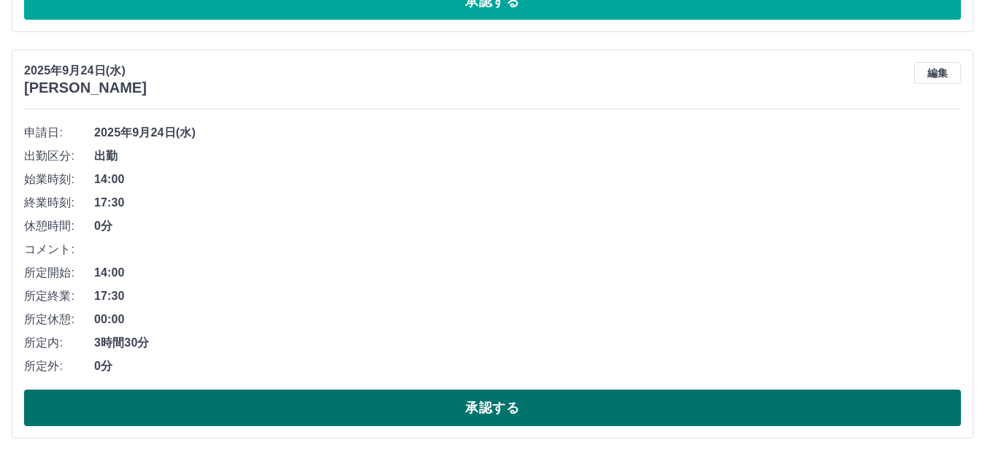
click at [470, 405] on button "承認する" at bounding box center [492, 408] width 937 height 37
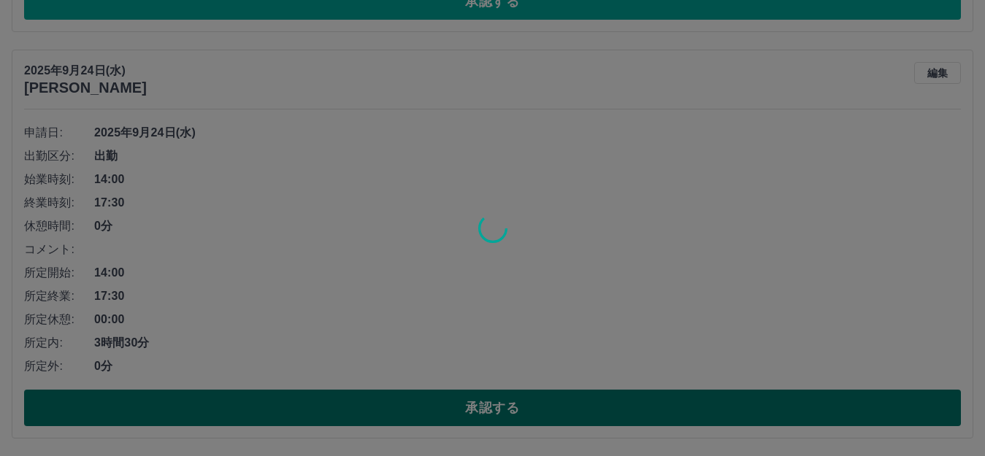
scroll to position [6134, 0]
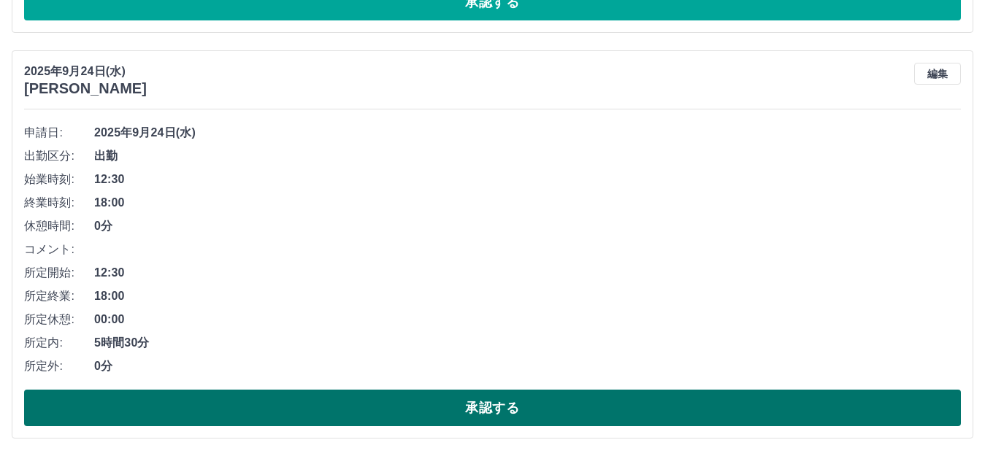
click at [470, 406] on button "承認する" at bounding box center [492, 408] width 937 height 37
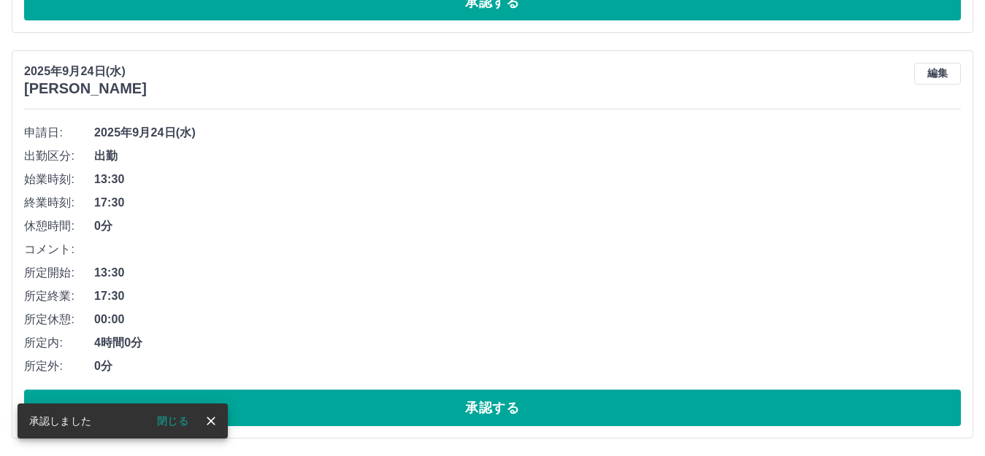
scroll to position [5728, 0]
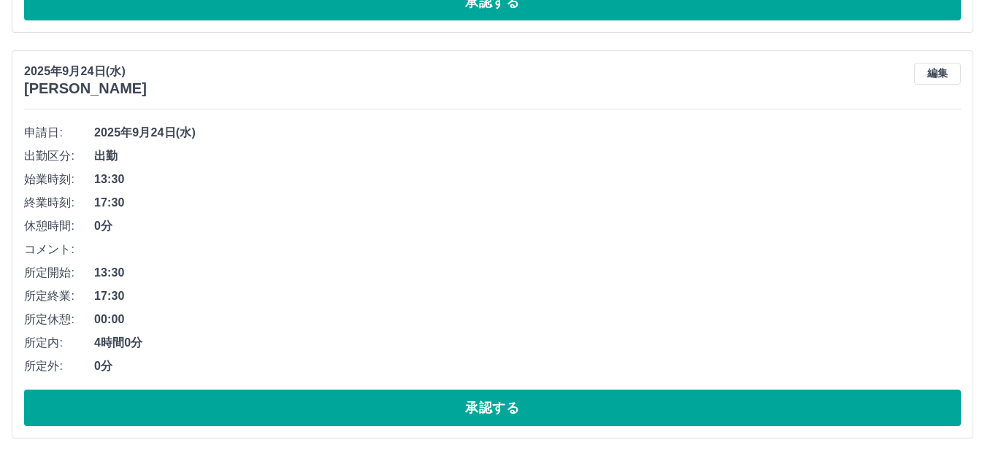
click at [470, 406] on button "承認する" at bounding box center [492, 408] width 937 height 37
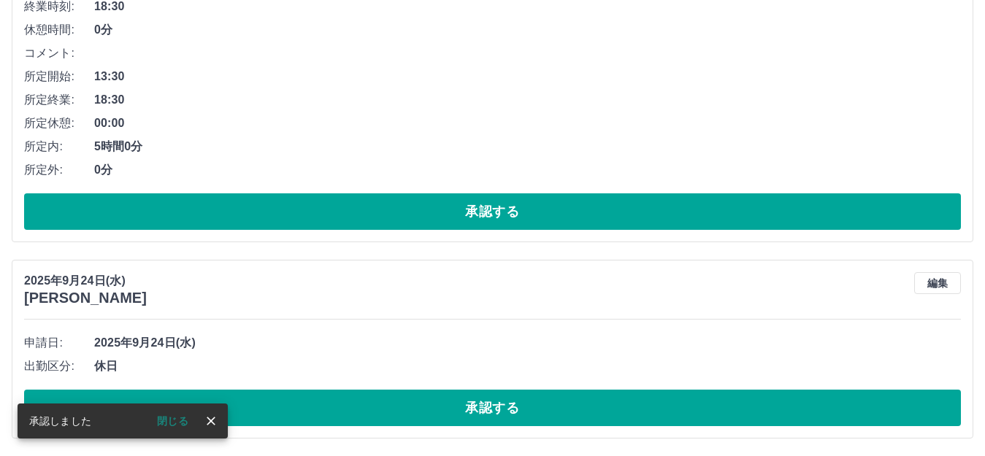
scroll to position [5322, 0]
click at [470, 407] on button "承認する" at bounding box center [492, 408] width 937 height 37
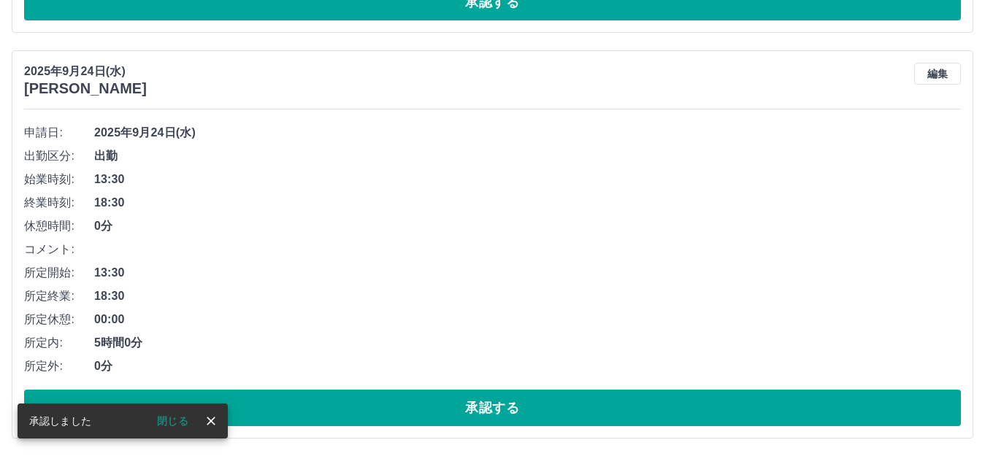
scroll to position [5125, 0]
click at [470, 405] on button "承認する" at bounding box center [492, 408] width 937 height 37
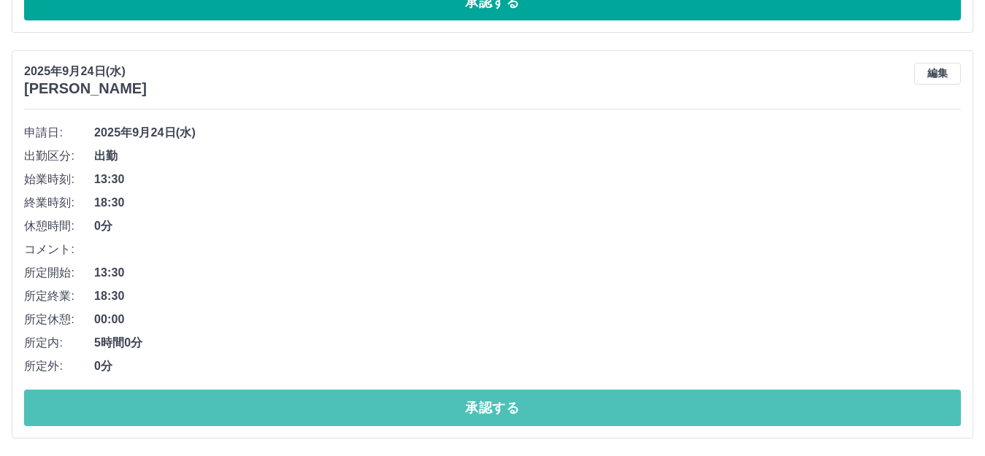
click at [470, 405] on button "承認する" at bounding box center [492, 408] width 937 height 37
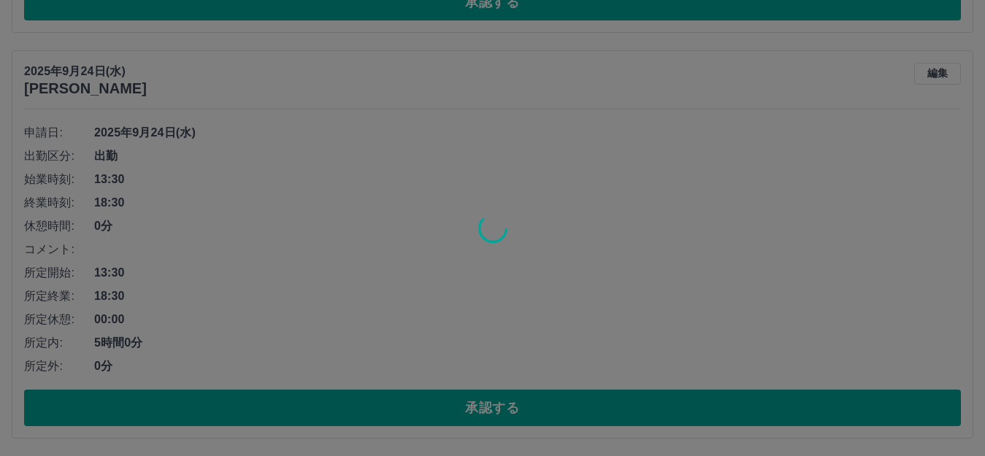
scroll to position [4313, 0]
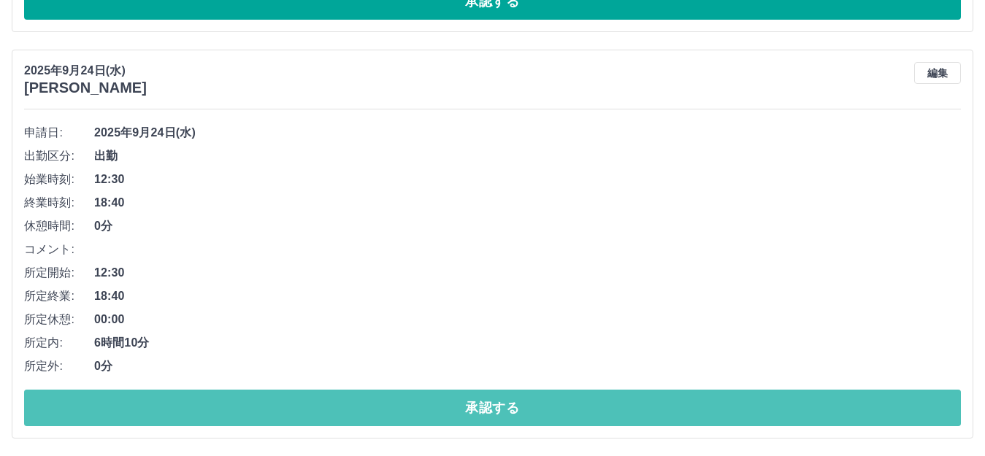
click at [469, 402] on button "承認する" at bounding box center [492, 408] width 937 height 37
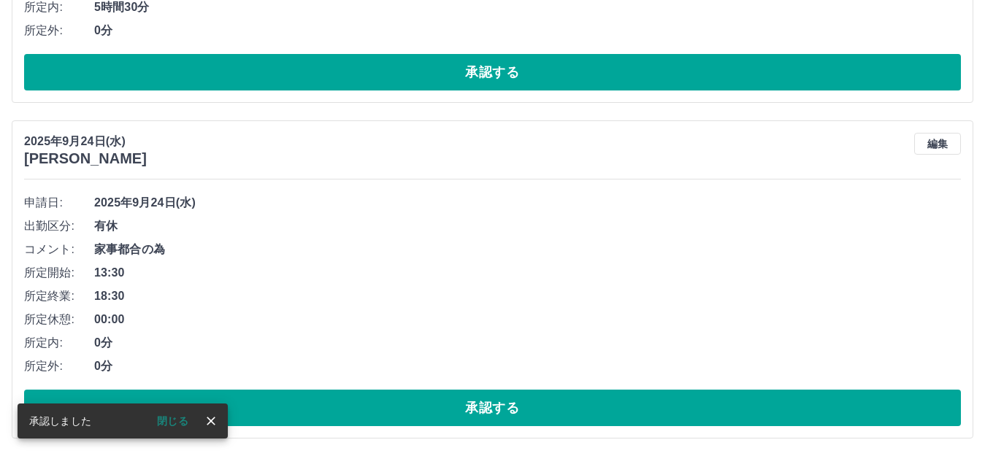
scroll to position [3906, 0]
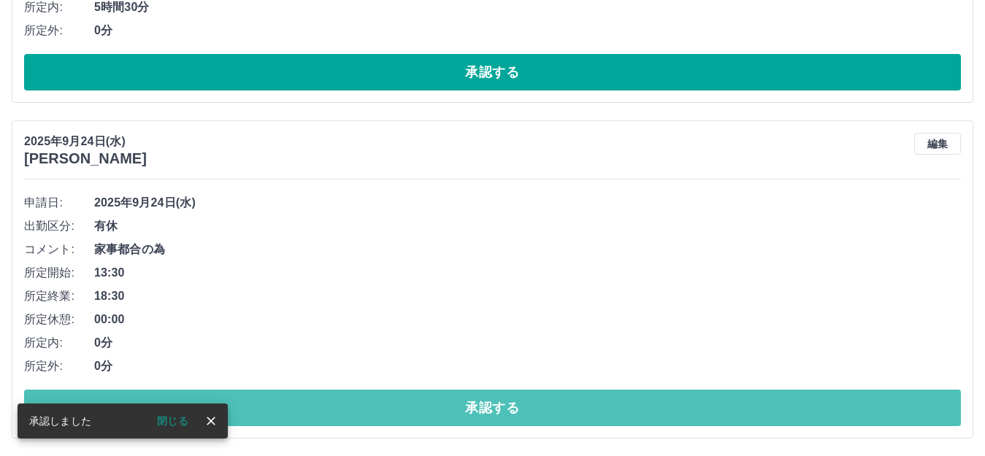
click at [469, 400] on button "承認する" at bounding box center [492, 408] width 937 height 37
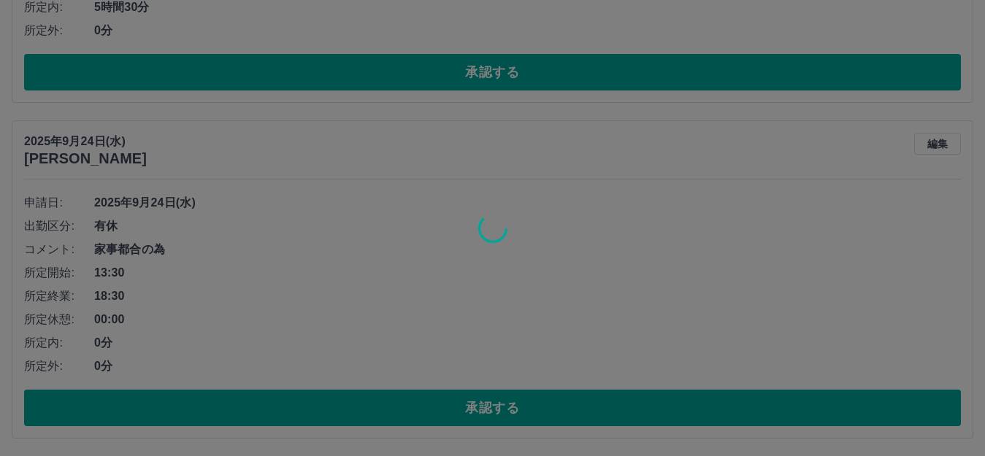
scroll to position [3570, 0]
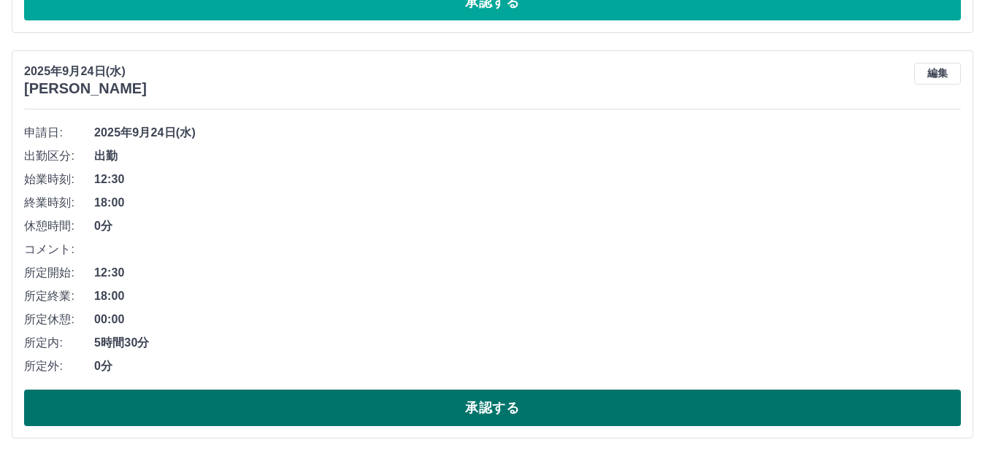
click at [470, 402] on button "承認する" at bounding box center [492, 408] width 937 height 37
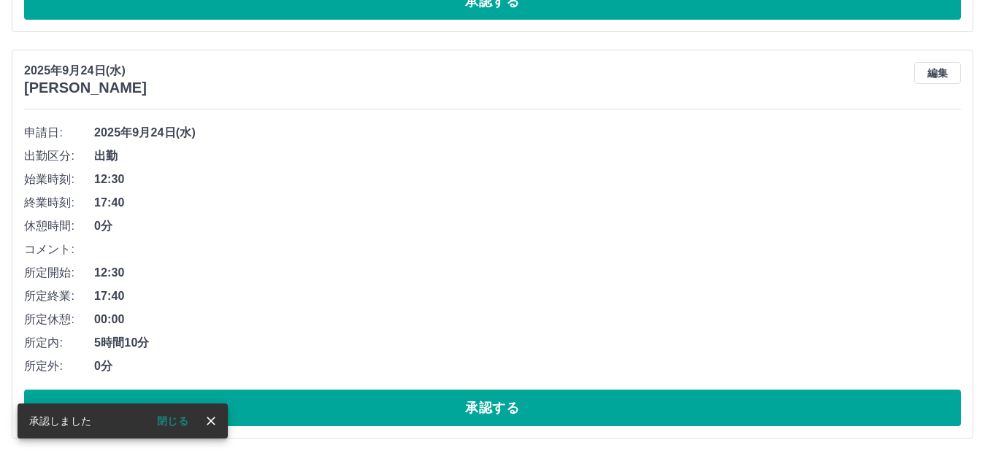
scroll to position [3164, 0]
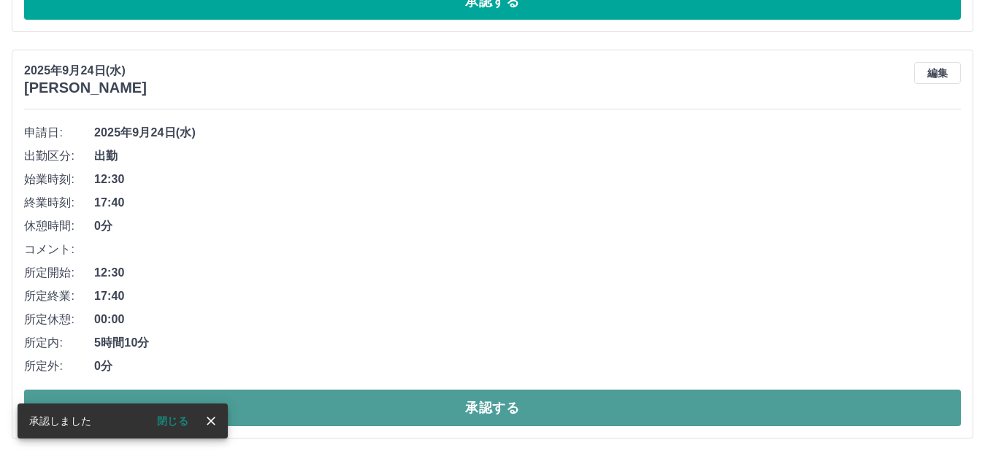
click at [520, 403] on button "承認する" at bounding box center [492, 408] width 937 height 37
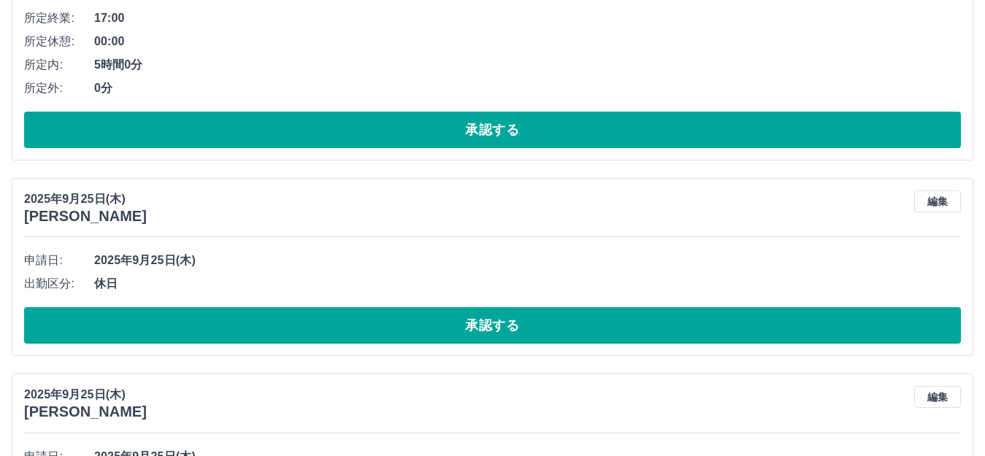
scroll to position [347, 0]
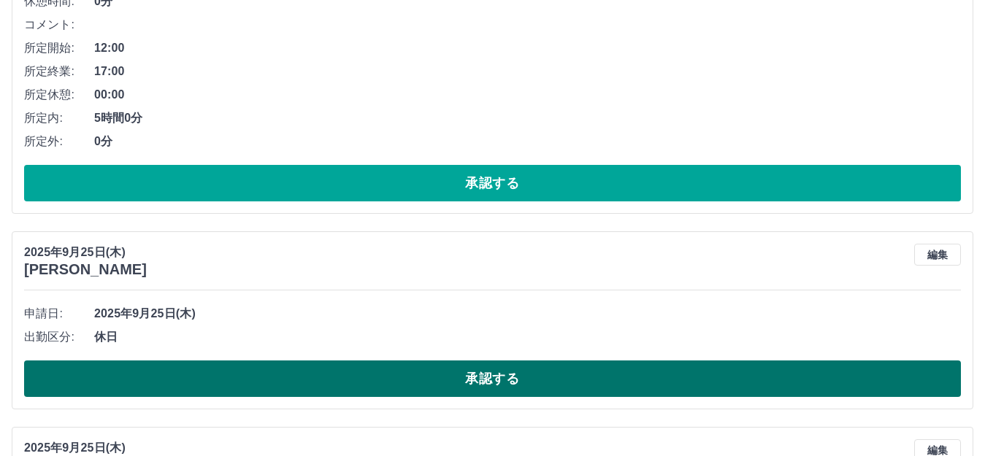
click at [467, 382] on button "承認する" at bounding box center [492, 379] width 937 height 37
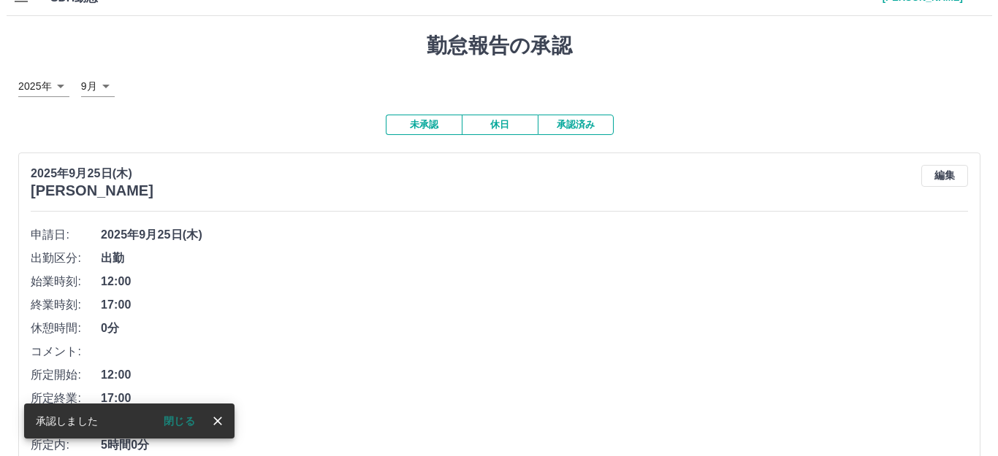
scroll to position [0, 0]
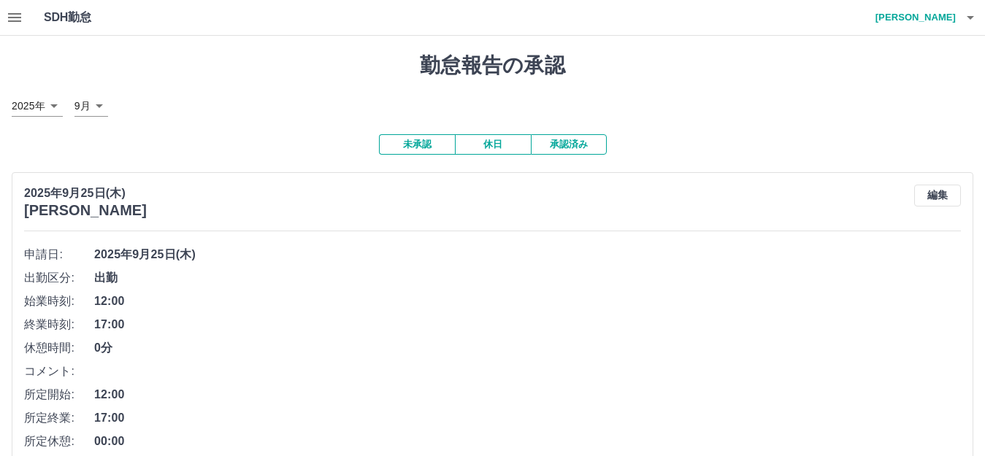
click at [970, 16] on icon "button" at bounding box center [970, 18] width 7 height 4
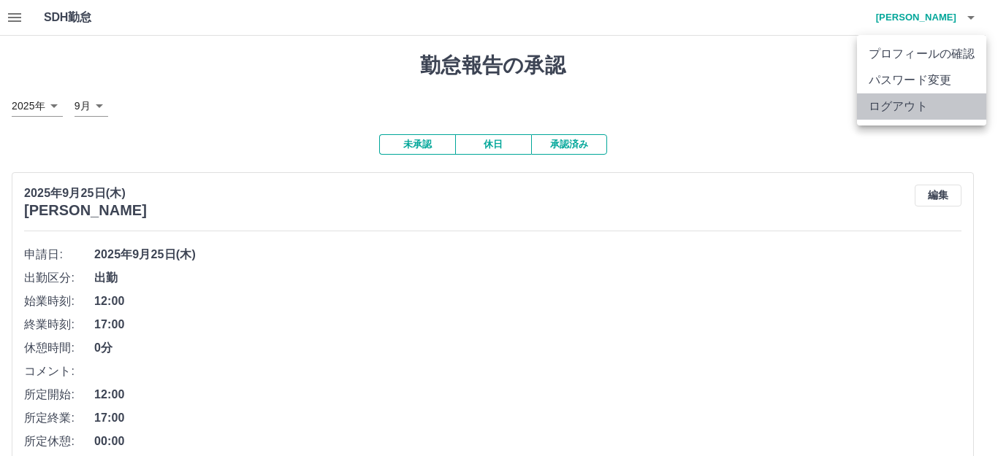
click at [906, 109] on li "ログアウト" at bounding box center [921, 106] width 129 height 26
